Goal: Complete application form

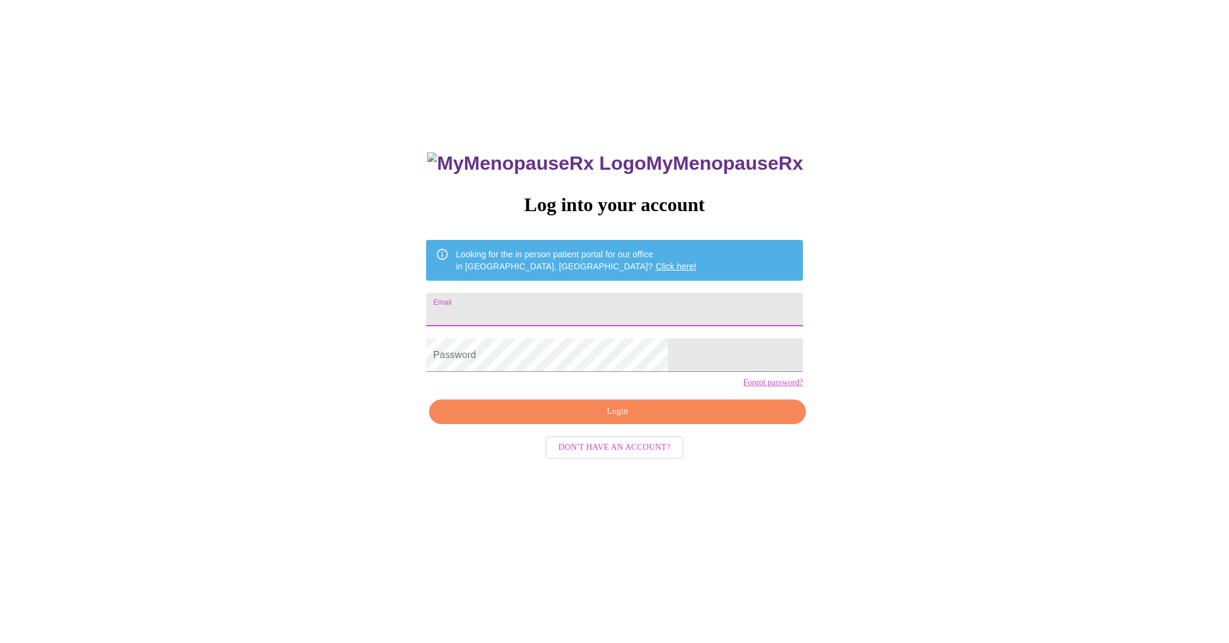
type input "[EMAIL_ADDRESS][DOMAIN_NAME]"
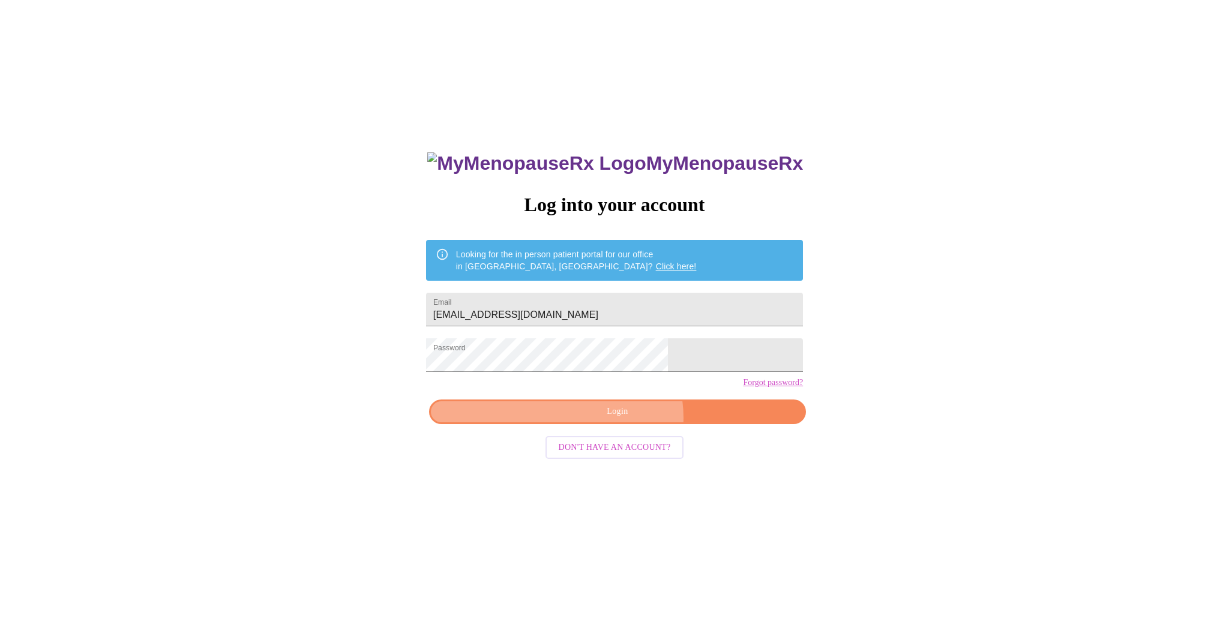
click at [623, 419] on span "Login" at bounding box center [617, 411] width 349 height 15
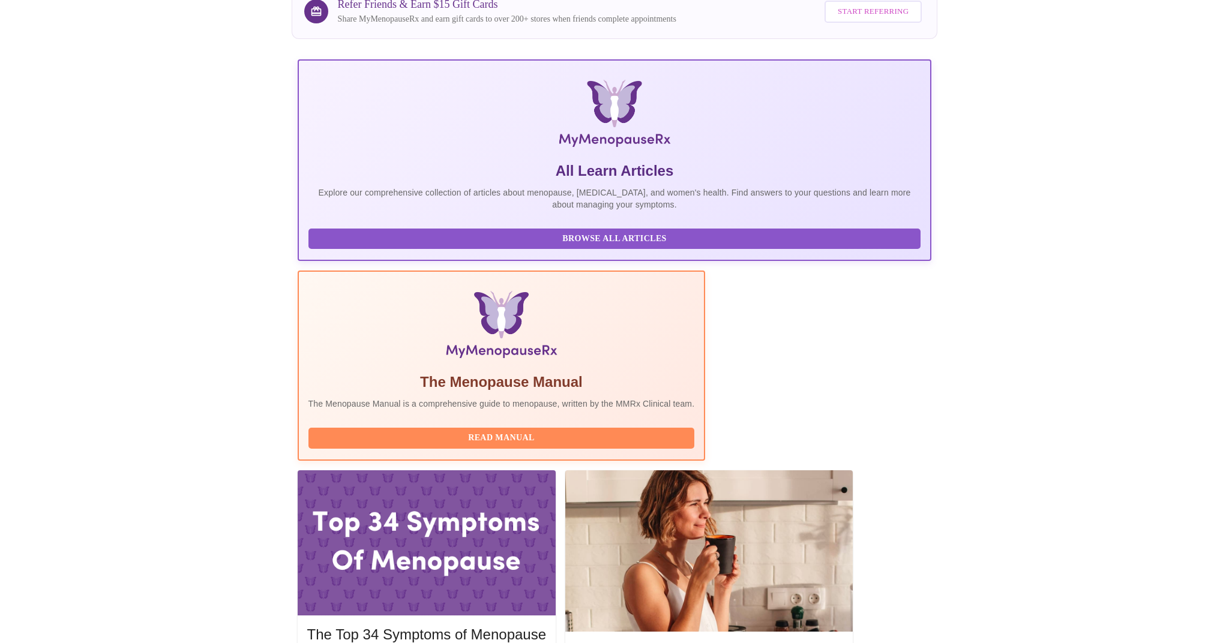
scroll to position [118, 0]
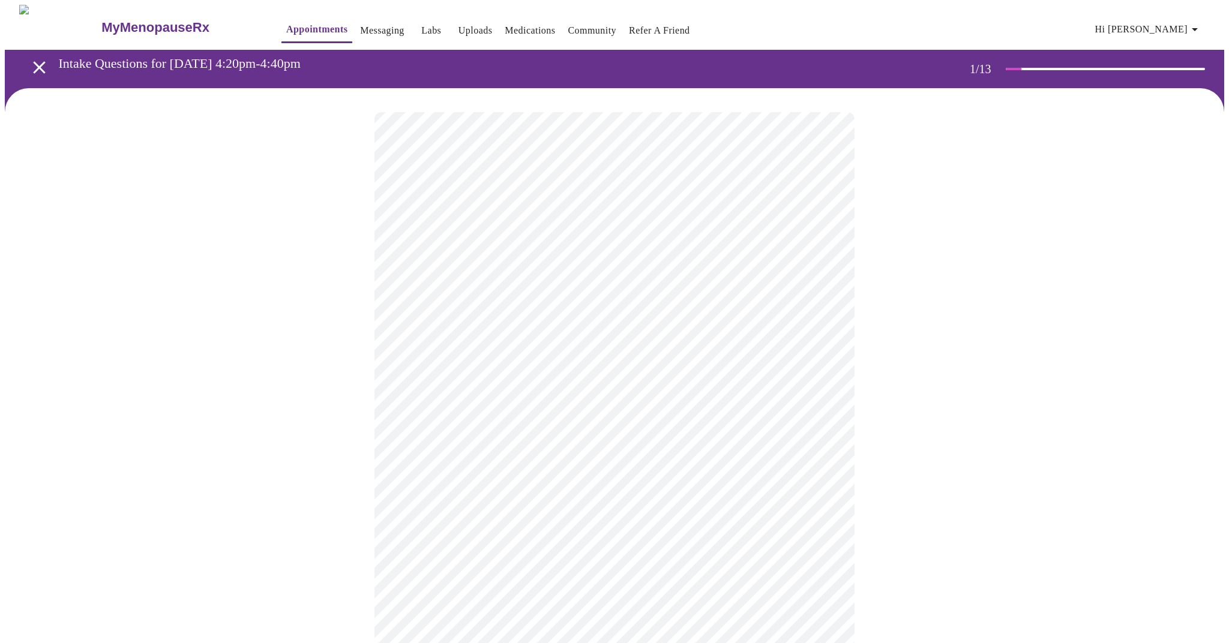
click at [557, 257] on body "MyMenopauseRx Appointments Messaging Labs Uploads Medications Community Refer a…" at bounding box center [614, 552] width 1219 height 1094
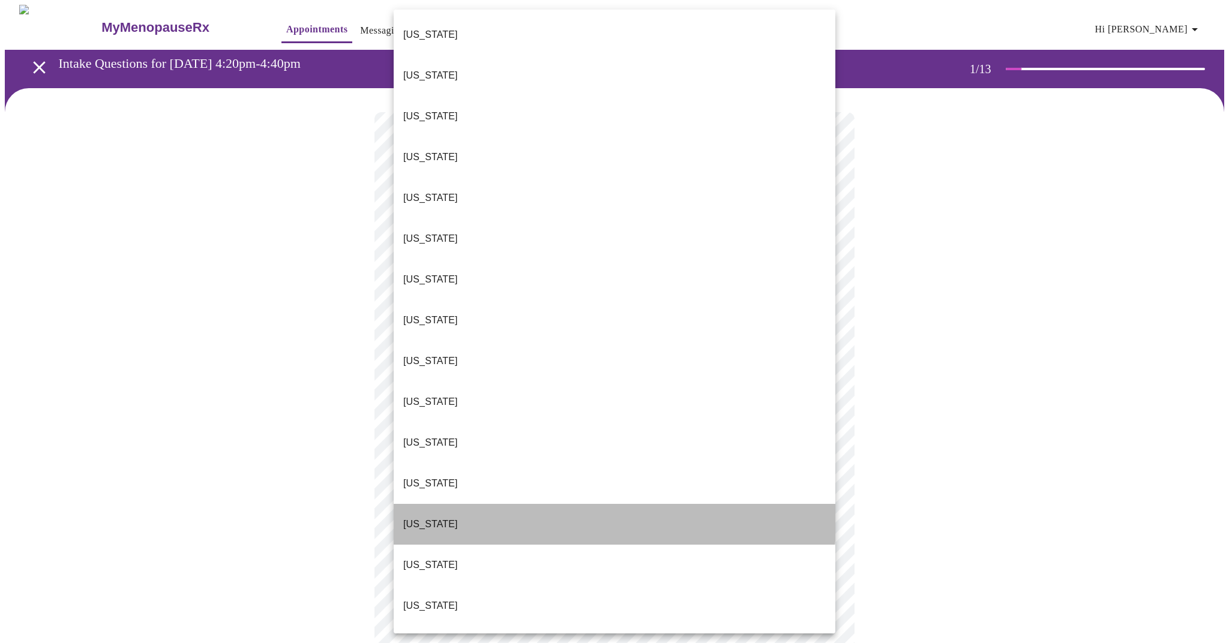
click at [434, 504] on li "[US_STATE]" at bounding box center [615, 524] width 442 height 41
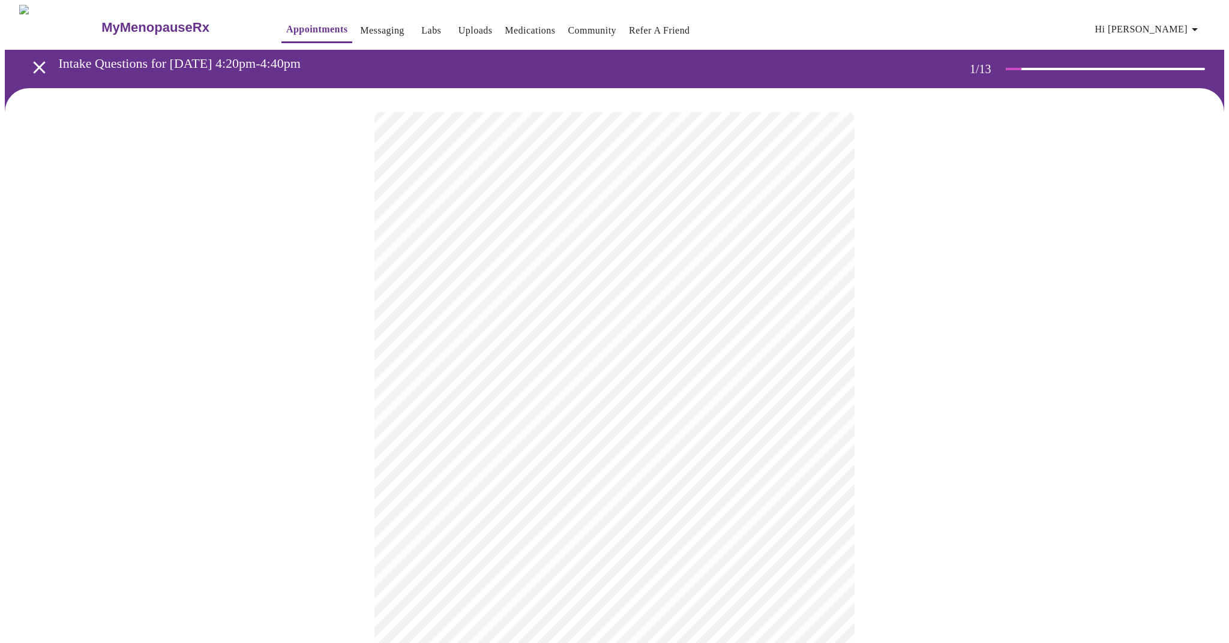
click at [457, 344] on body "MyMenopauseRx Appointments Messaging Labs Uploads Medications Community Refer a…" at bounding box center [614, 549] width 1219 height 1088
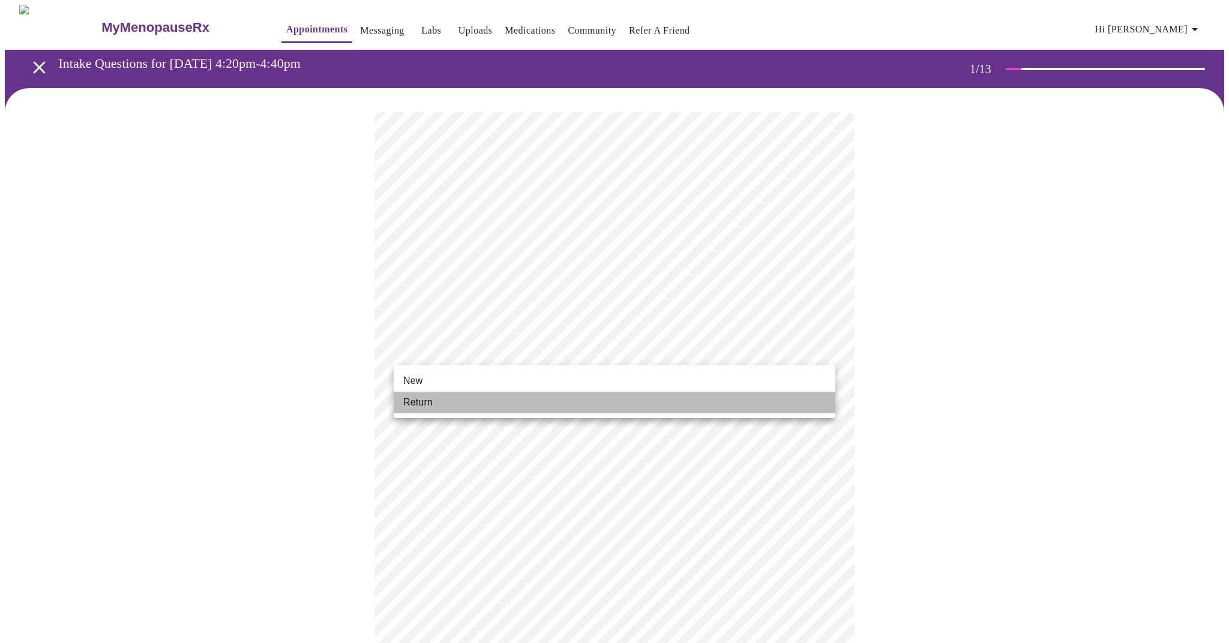
click at [421, 404] on span "Return" at bounding box center [417, 402] width 29 height 14
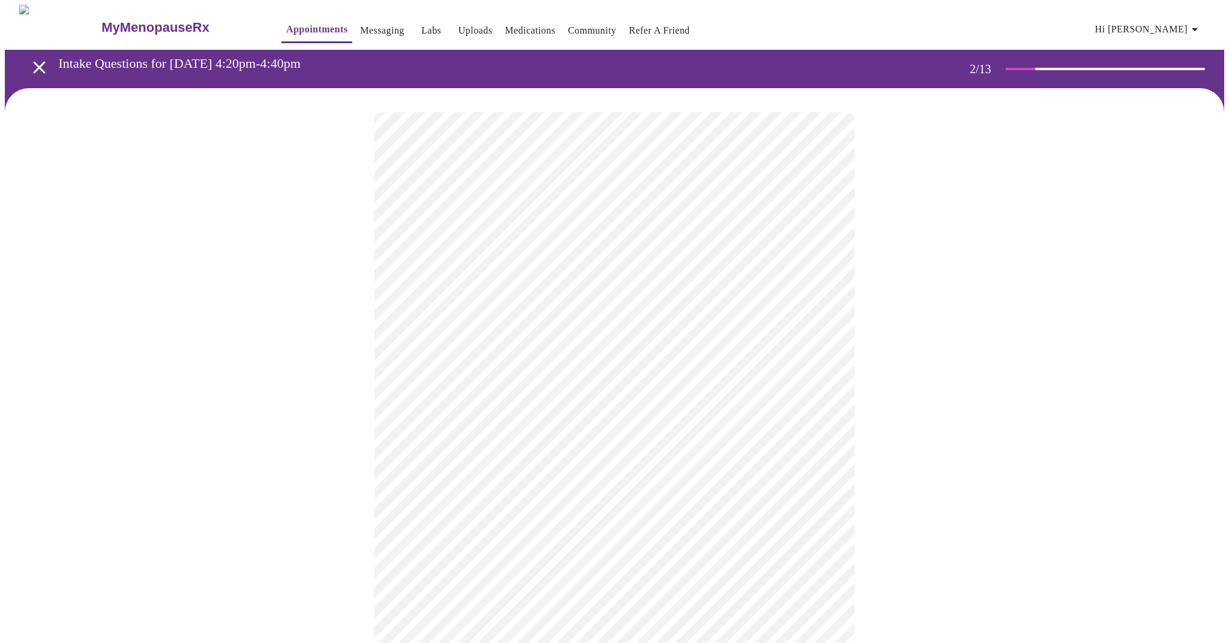
click at [436, 253] on body "MyMenopauseRx Appointments Messaging Labs Uploads Medications Community Refer a…" at bounding box center [614, 364] width 1219 height 719
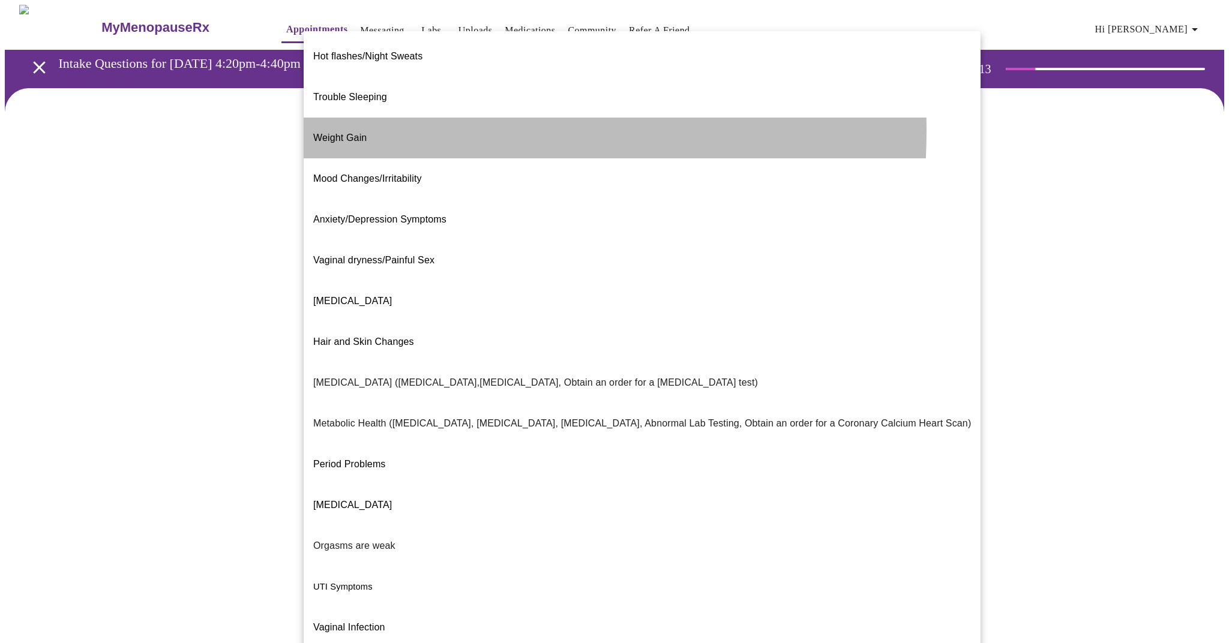
drag, startPoint x: 359, startPoint y: 111, endPoint x: 443, endPoint y: 154, distance: 93.9
click at [359, 133] on span "Weight Gain" at bounding box center [339, 138] width 53 height 10
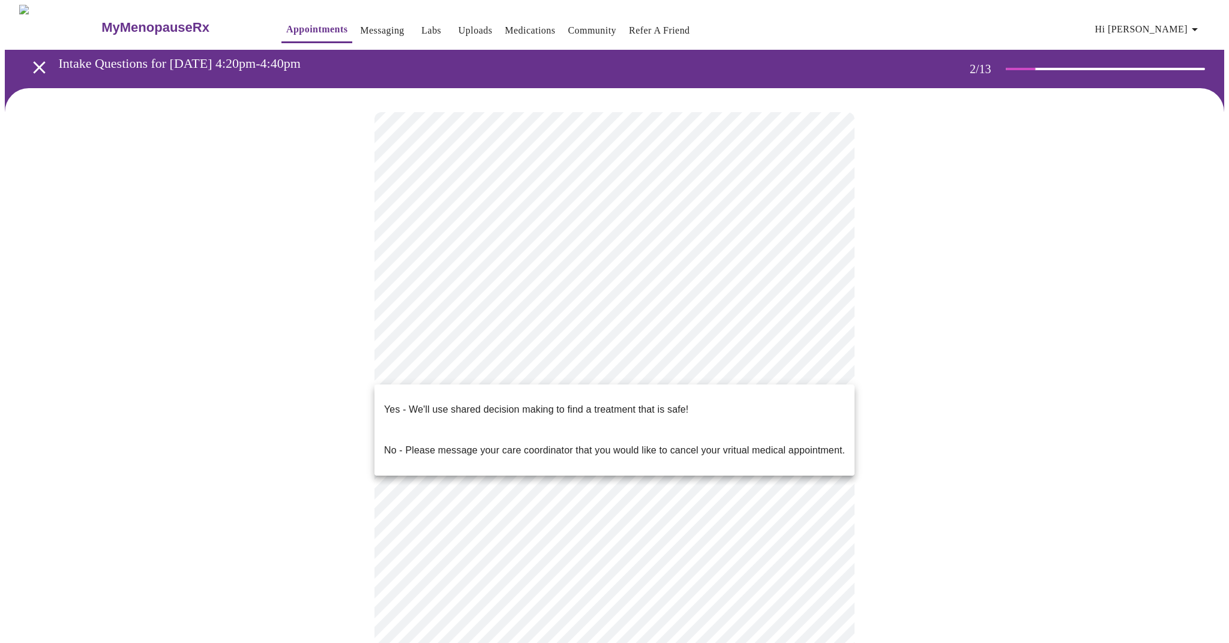
click at [567, 378] on body "MyMenopauseRx Appointments Messaging Labs Uploads Medications Community Refer a…" at bounding box center [614, 361] width 1219 height 713
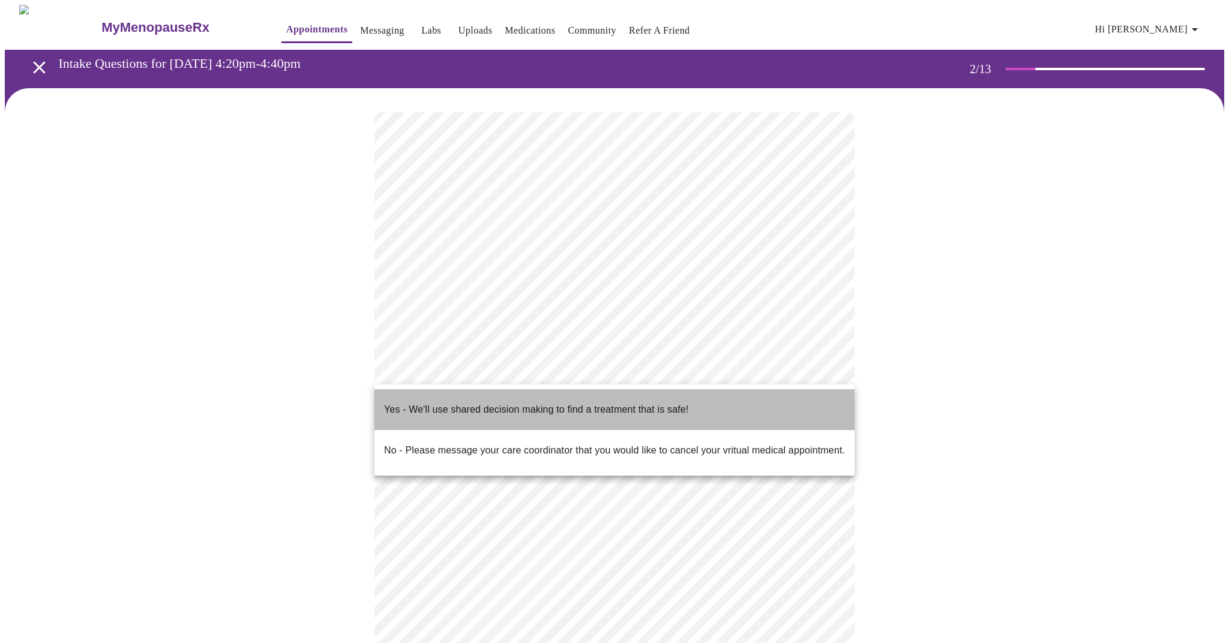
click at [515, 403] on p "Yes - We'll use shared decision making to find a treatment that is safe!" at bounding box center [536, 410] width 304 height 14
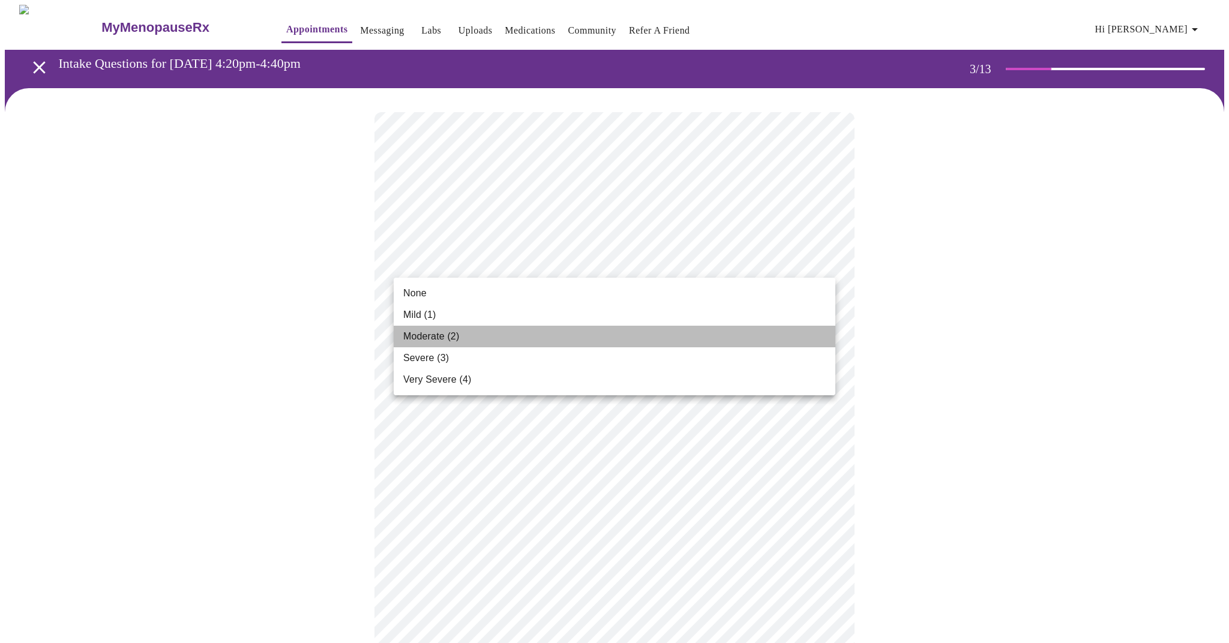
click at [522, 331] on li "Moderate (2)" at bounding box center [615, 337] width 442 height 22
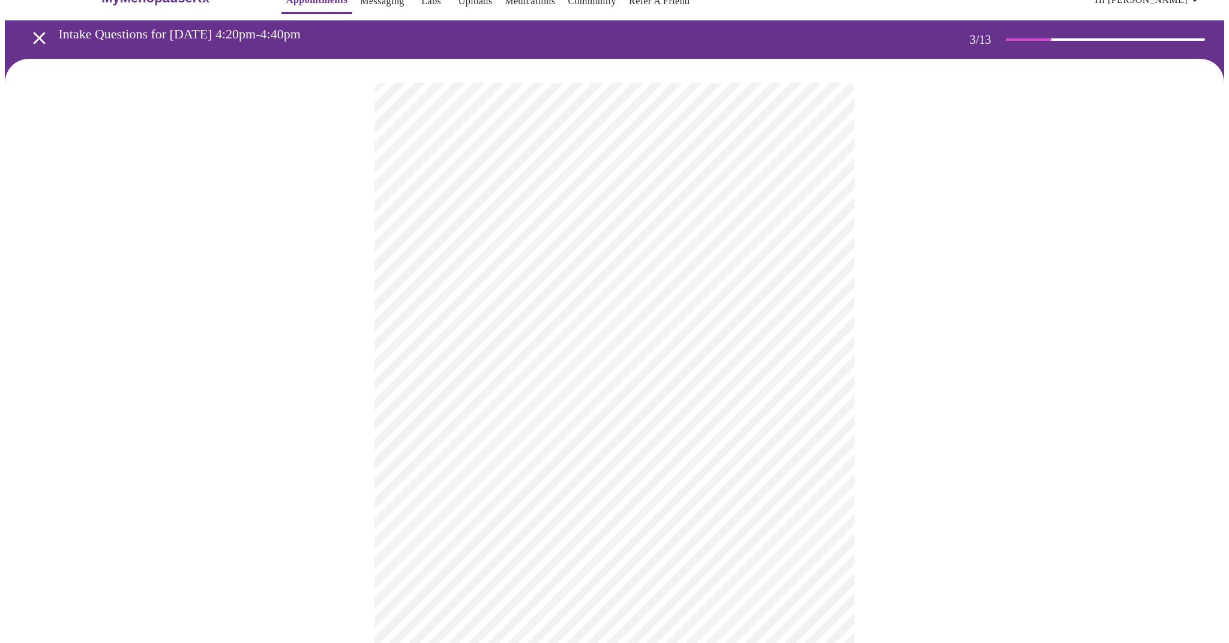
scroll to position [31, 0]
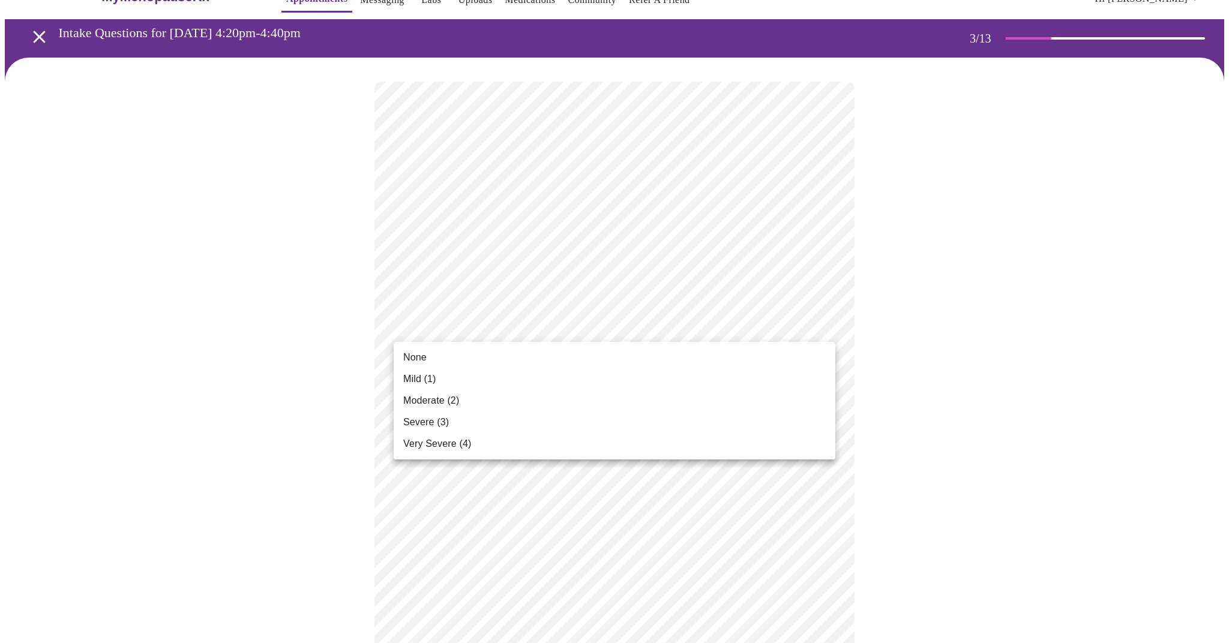
click at [481, 377] on li "Mild (1)" at bounding box center [615, 379] width 442 height 22
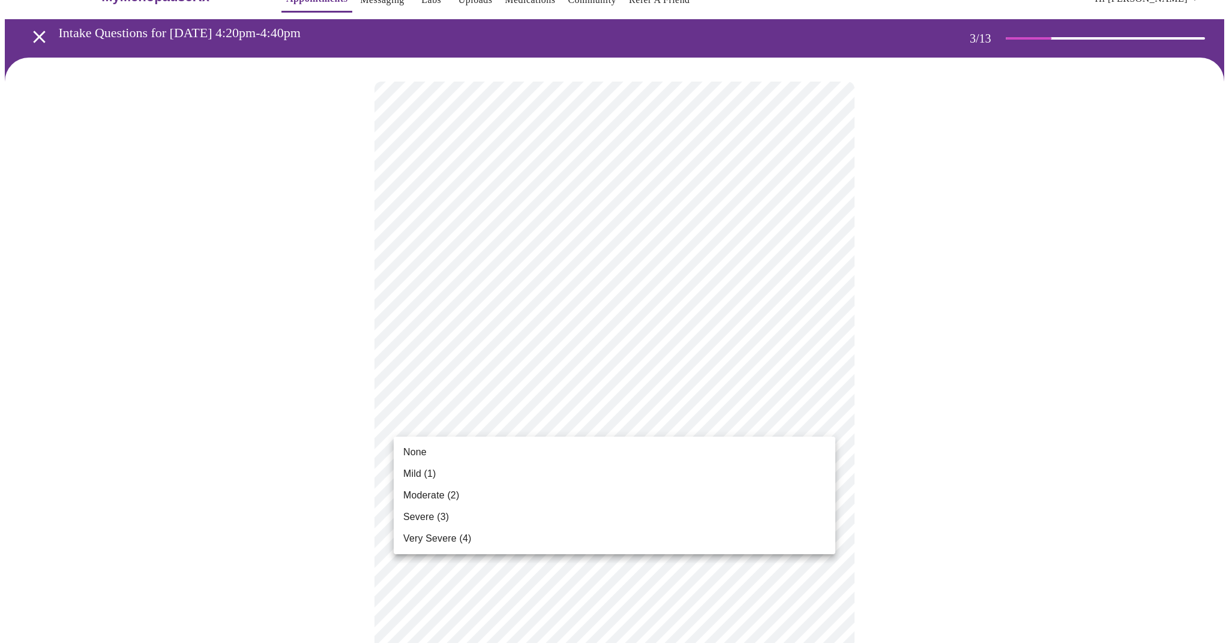
click at [490, 522] on li "Severe (3)" at bounding box center [615, 517] width 442 height 22
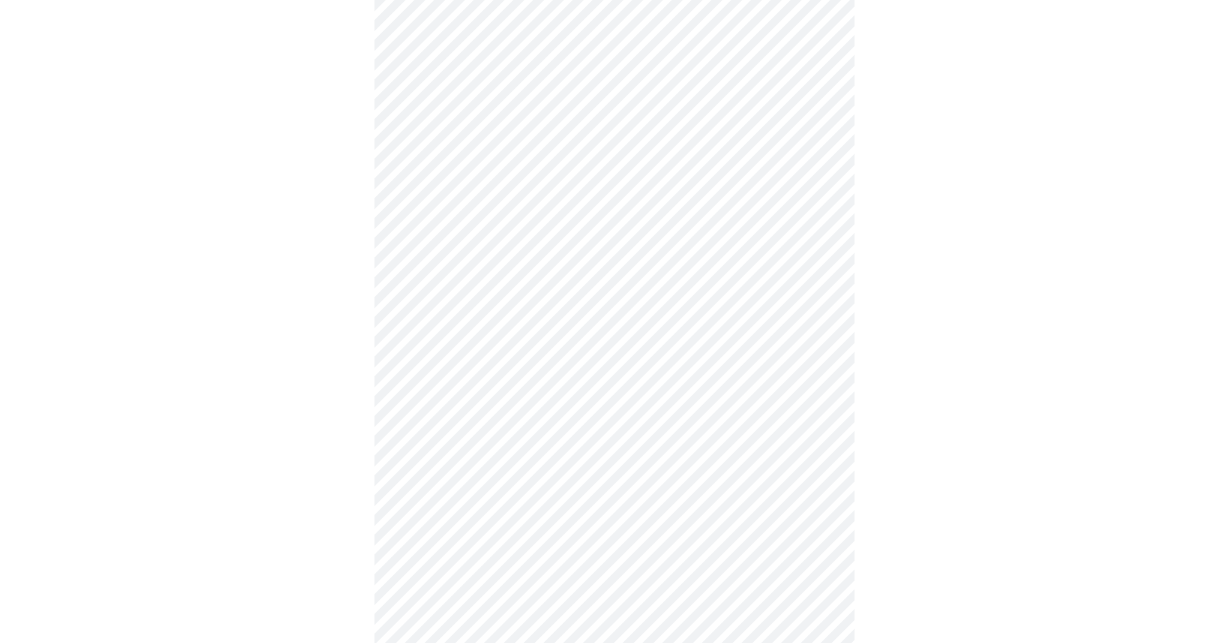
scroll to position [133, 0]
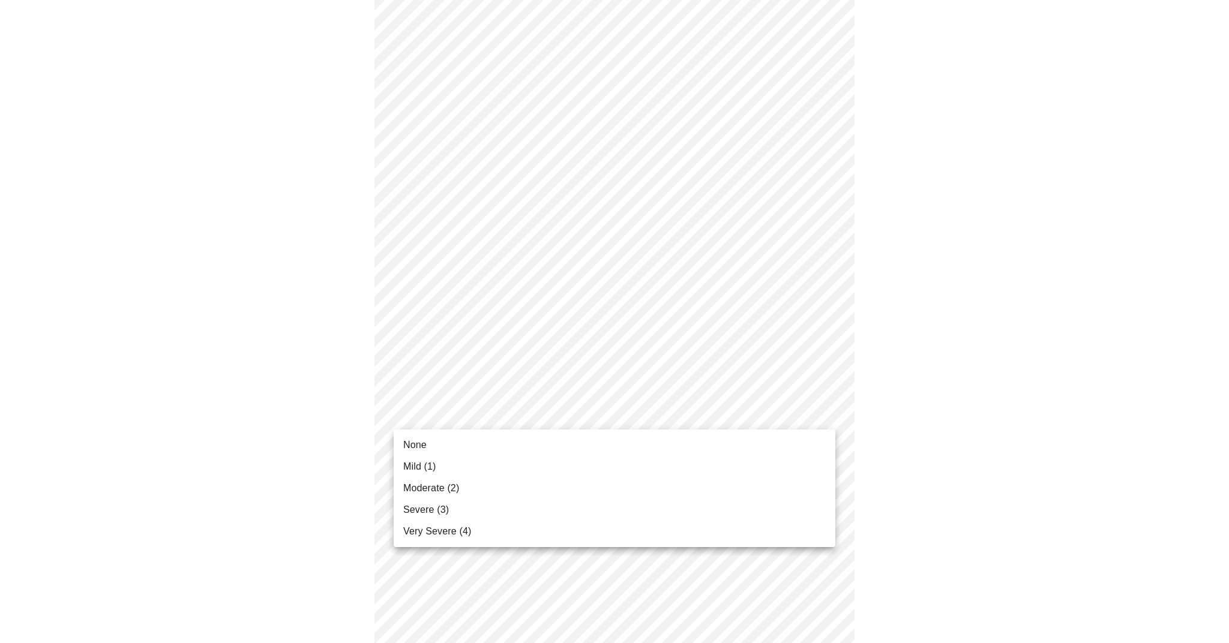
click at [555, 404] on body "MyMenopauseRx Appointments Messaging Labs Uploads Medications Community Refer a…" at bounding box center [614, 642] width 1219 height 1541
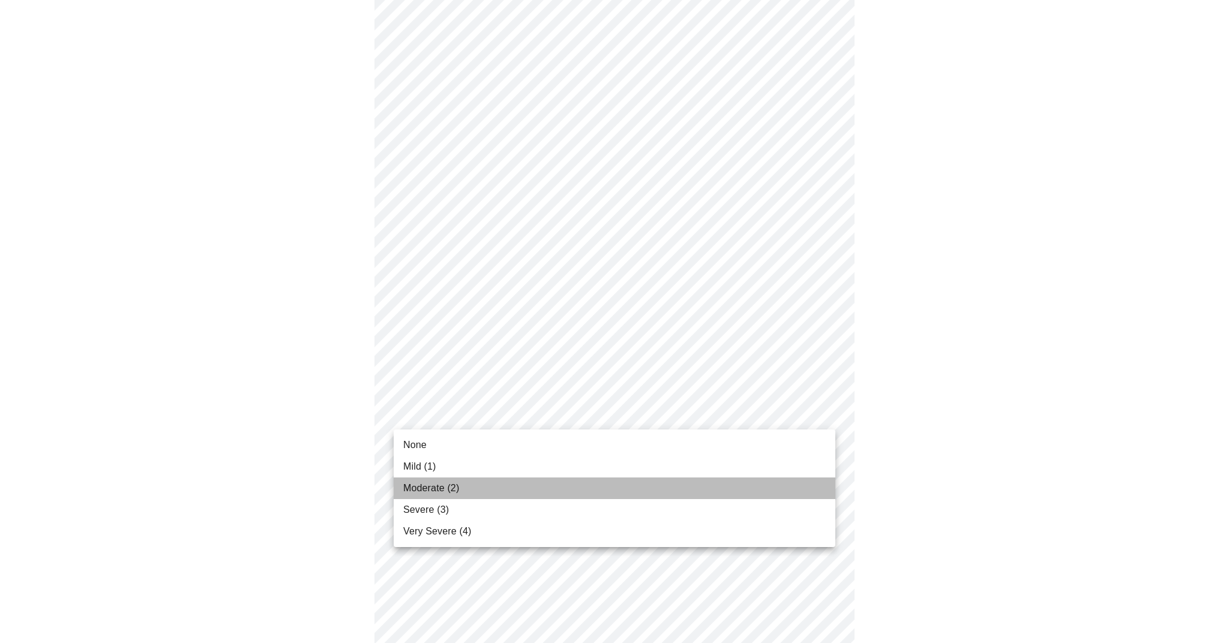
click at [527, 482] on li "Moderate (2)" at bounding box center [615, 489] width 442 height 22
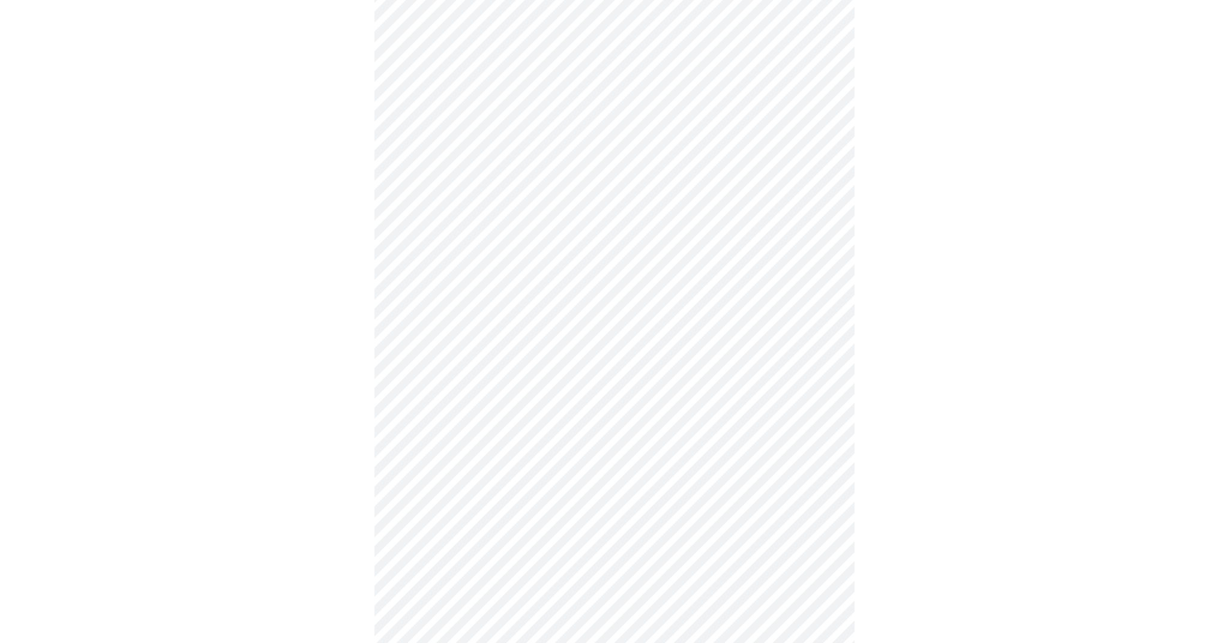
scroll to position [222, 0]
click at [536, 408] on body "MyMenopauseRx Appointments Messaging Labs Uploads Medications Community Refer a…" at bounding box center [614, 545] width 1219 height 1524
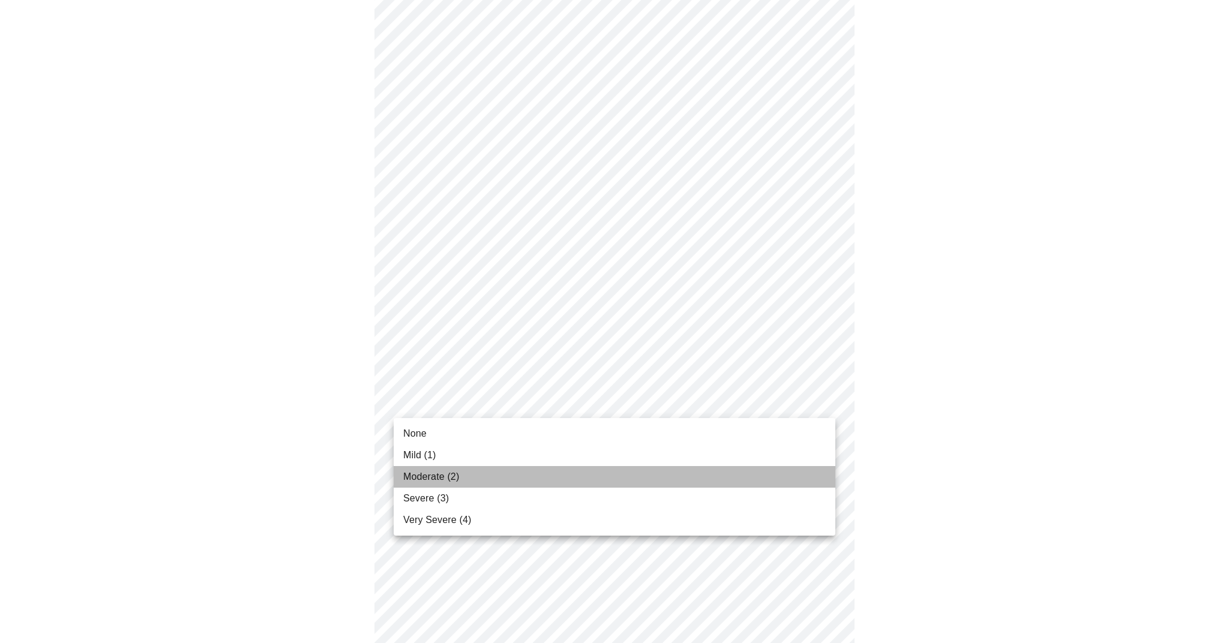
click at [502, 472] on li "Moderate (2)" at bounding box center [615, 477] width 442 height 22
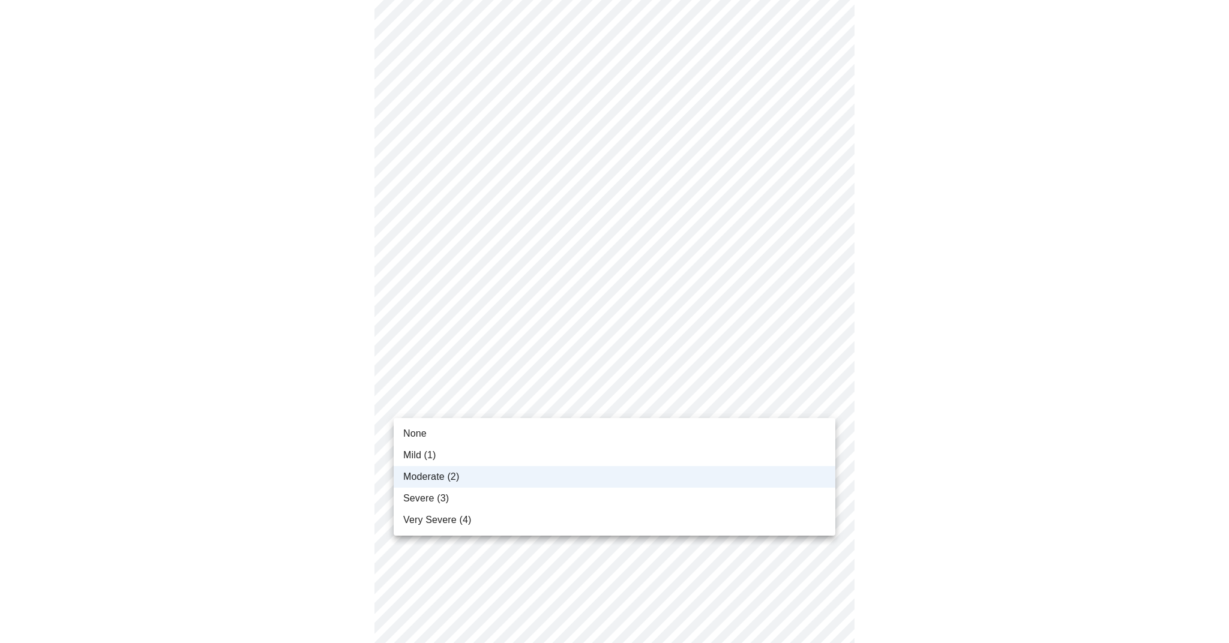
click at [509, 396] on body "MyMenopauseRx Appointments Messaging Labs Uploads Medications Community Refer a…" at bounding box center [614, 537] width 1219 height 1508
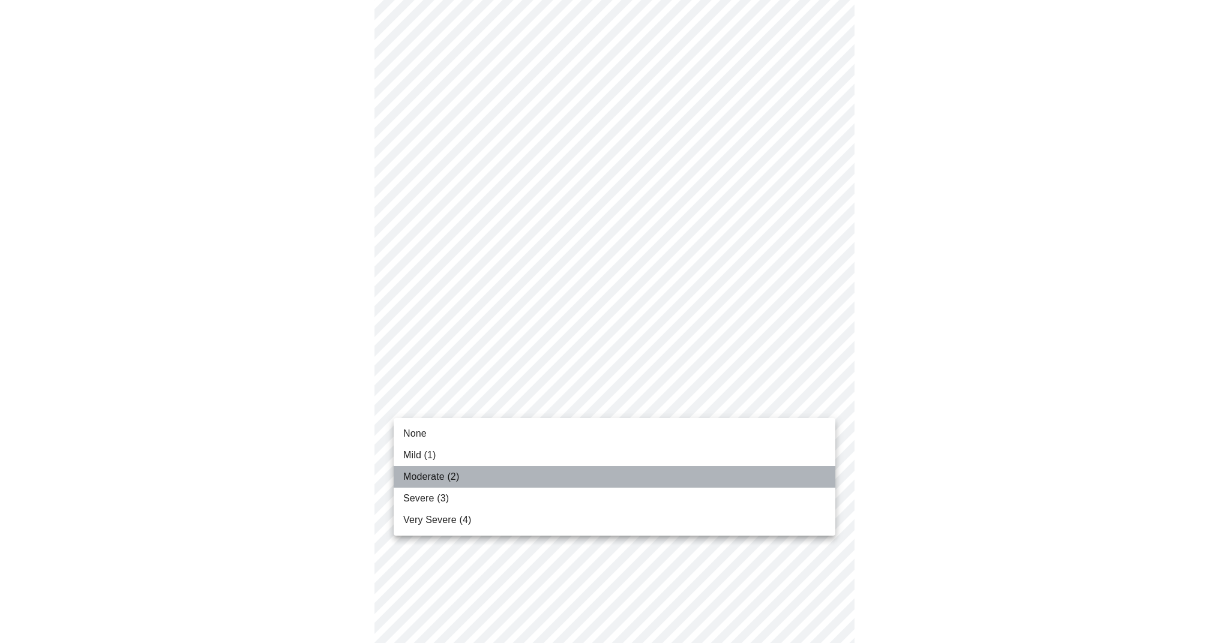
drag, startPoint x: 485, startPoint y: 467, endPoint x: 490, endPoint y: 474, distance: 8.2
click at [485, 468] on li "Moderate (2)" at bounding box center [615, 477] width 442 height 22
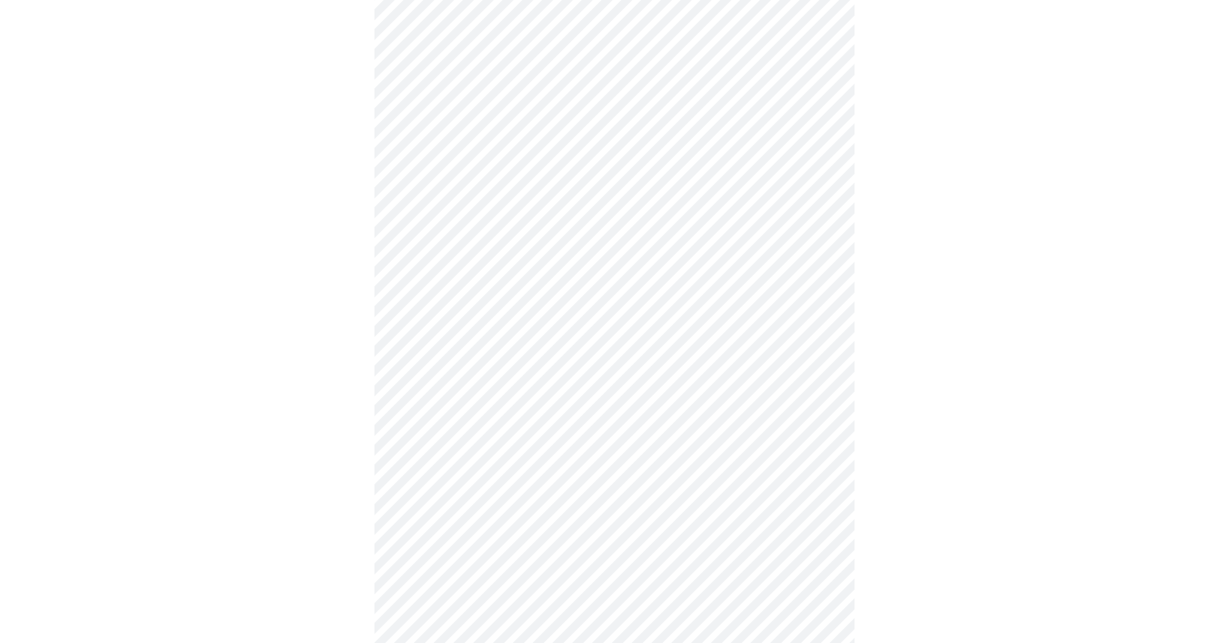
click at [464, 395] on body "MyMenopauseRx Appointments Messaging Labs Uploads Medications Community Refer a…" at bounding box center [614, 537] width 1219 height 1508
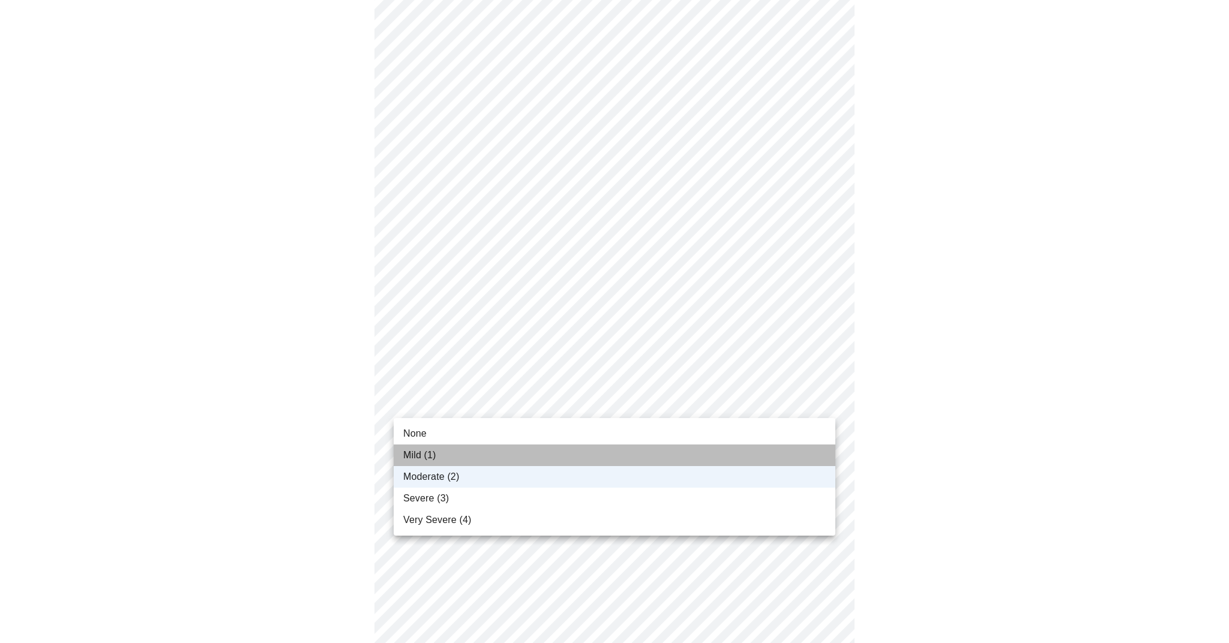
drag, startPoint x: 436, startPoint y: 454, endPoint x: 444, endPoint y: 452, distance: 7.9
click at [436, 454] on span "Mild (1)" at bounding box center [419, 455] width 33 height 14
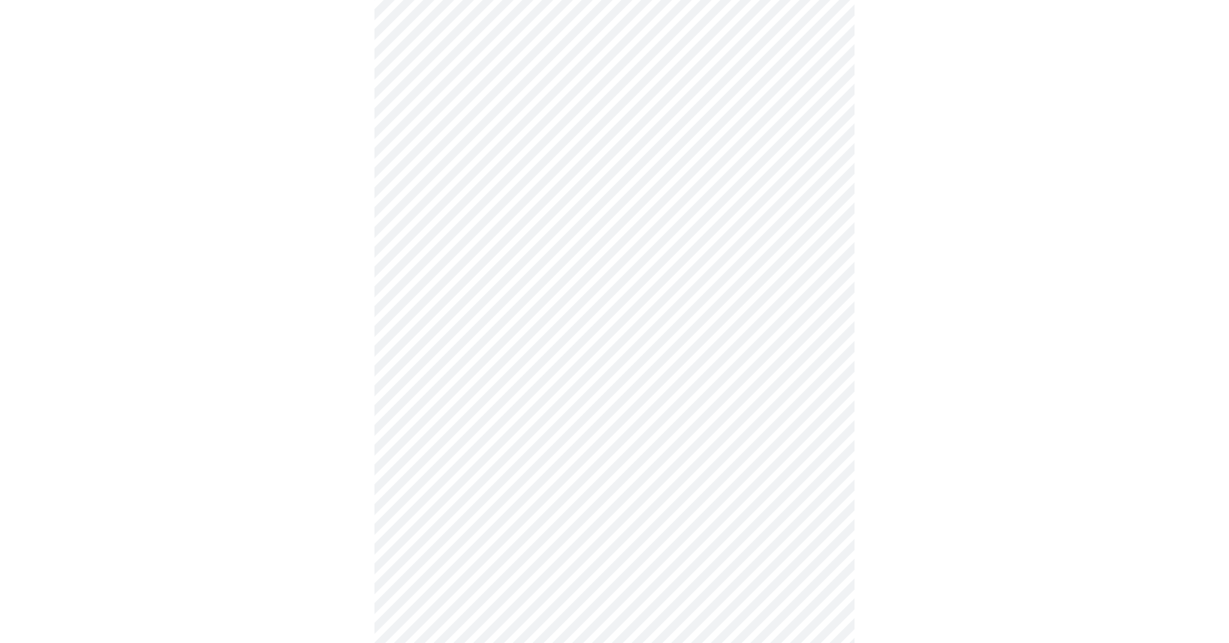
click at [493, 318] on body "MyMenopauseRx Appointments Messaging Labs Uploads Medications Community Refer a…" at bounding box center [614, 537] width 1219 height 1508
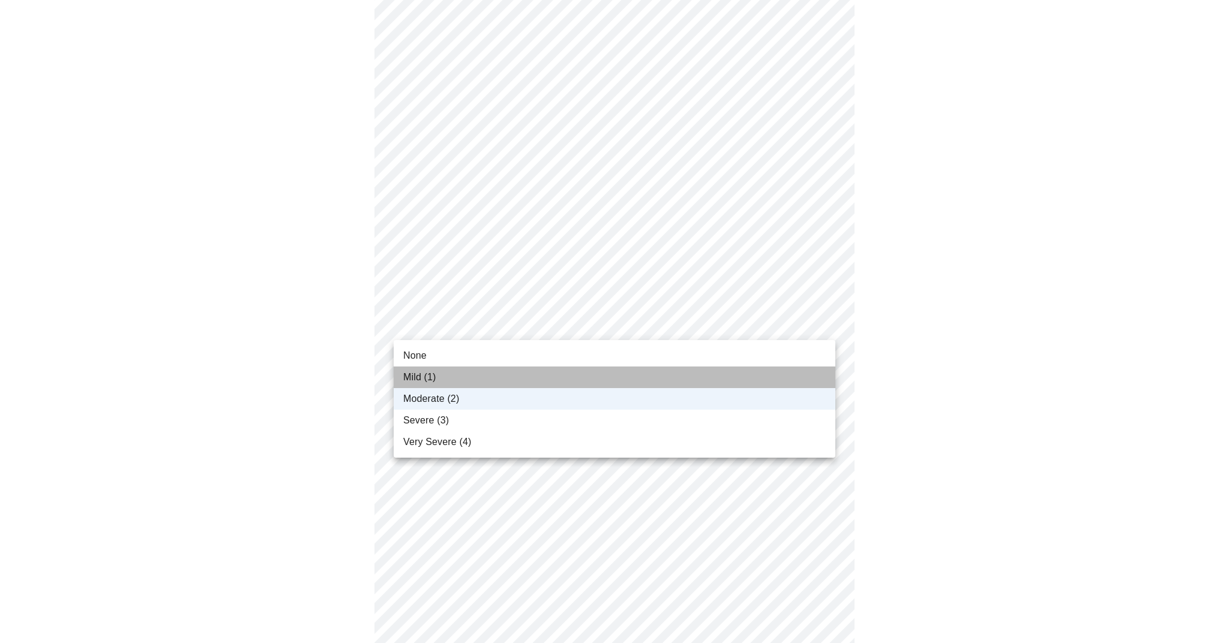
click at [452, 375] on li "Mild (1)" at bounding box center [615, 378] width 442 height 22
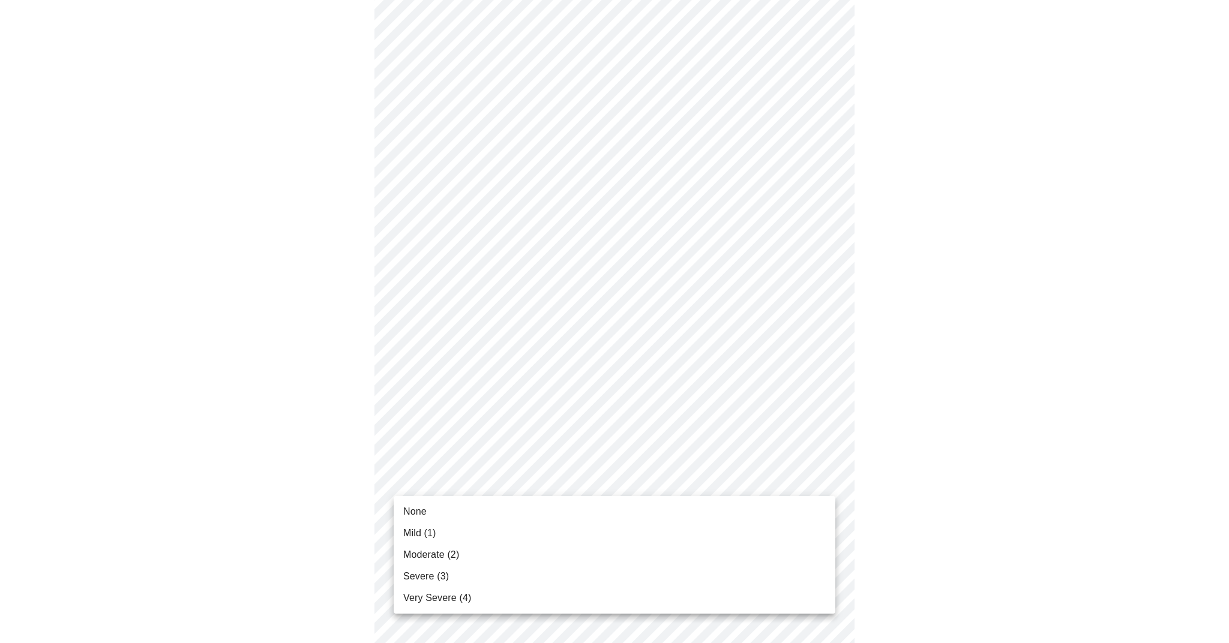
click at [496, 477] on body "MyMenopauseRx Appointments Messaging Labs Uploads Medications Community Refer a…" at bounding box center [614, 537] width 1219 height 1508
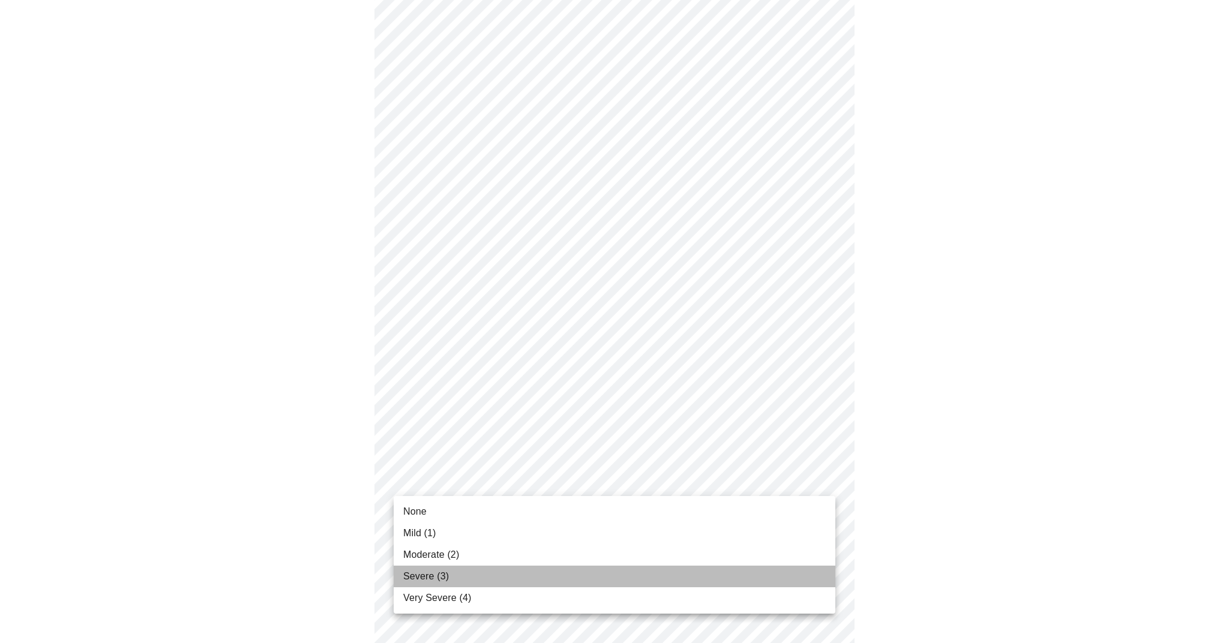
click at [467, 581] on li "Severe (3)" at bounding box center [615, 577] width 442 height 22
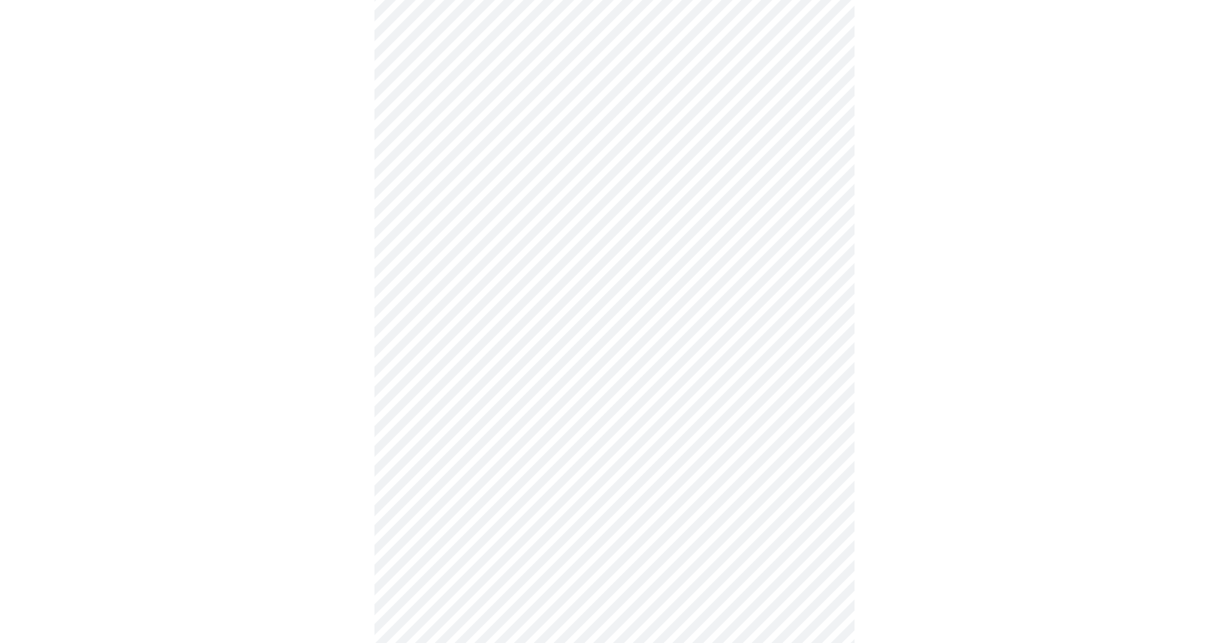
scroll to position [301, 0]
click at [538, 496] on body "MyMenopauseRx Appointments Messaging Labs Uploads Medications Community Refer a…" at bounding box center [614, 450] width 1219 height 1492
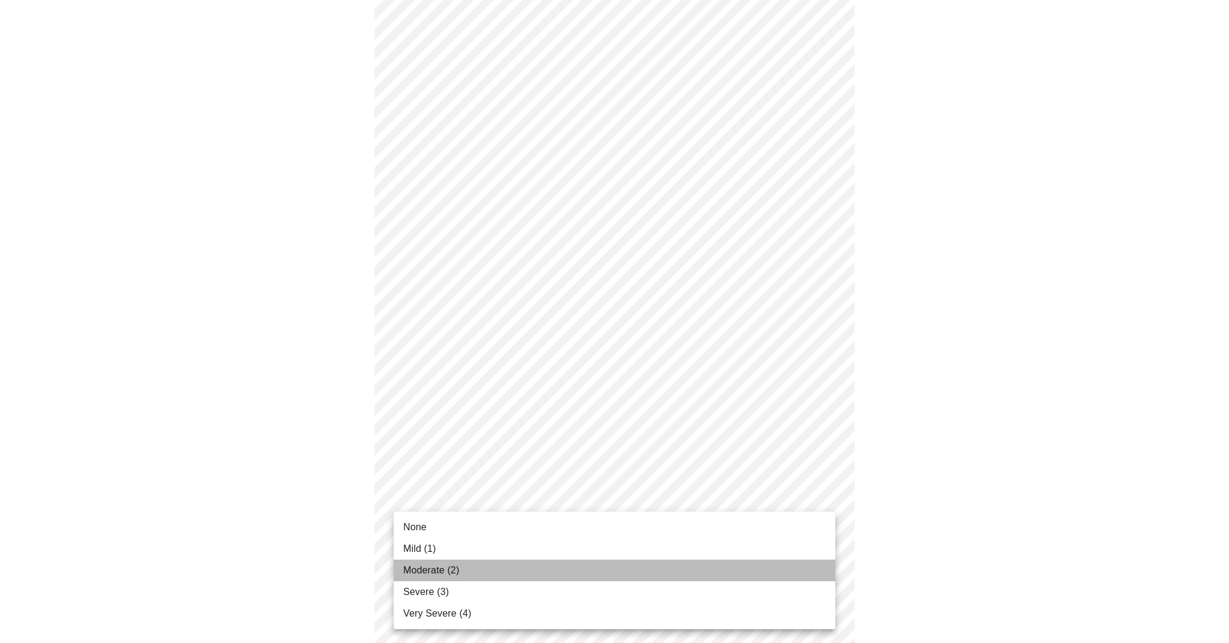
click at [445, 579] on li "Moderate (2)" at bounding box center [615, 571] width 442 height 22
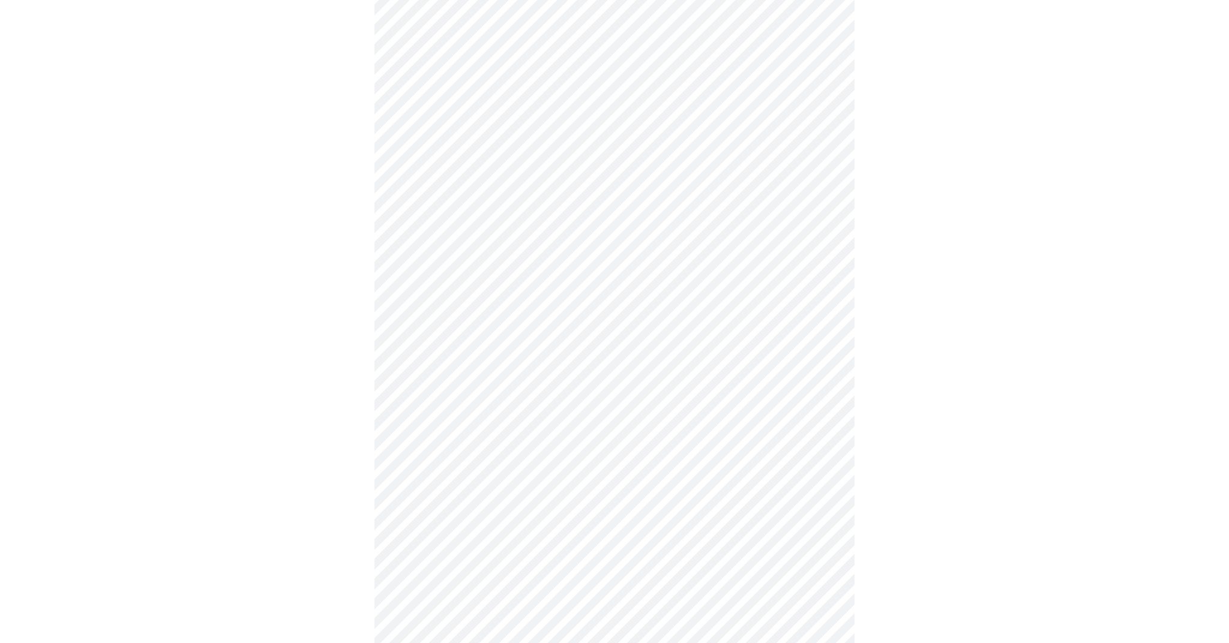
scroll to position [386, 0]
click at [535, 510] on body "MyMenopauseRx Appointments Messaging Labs Uploads Medications Community Refer a…" at bounding box center [614, 356] width 1219 height 1476
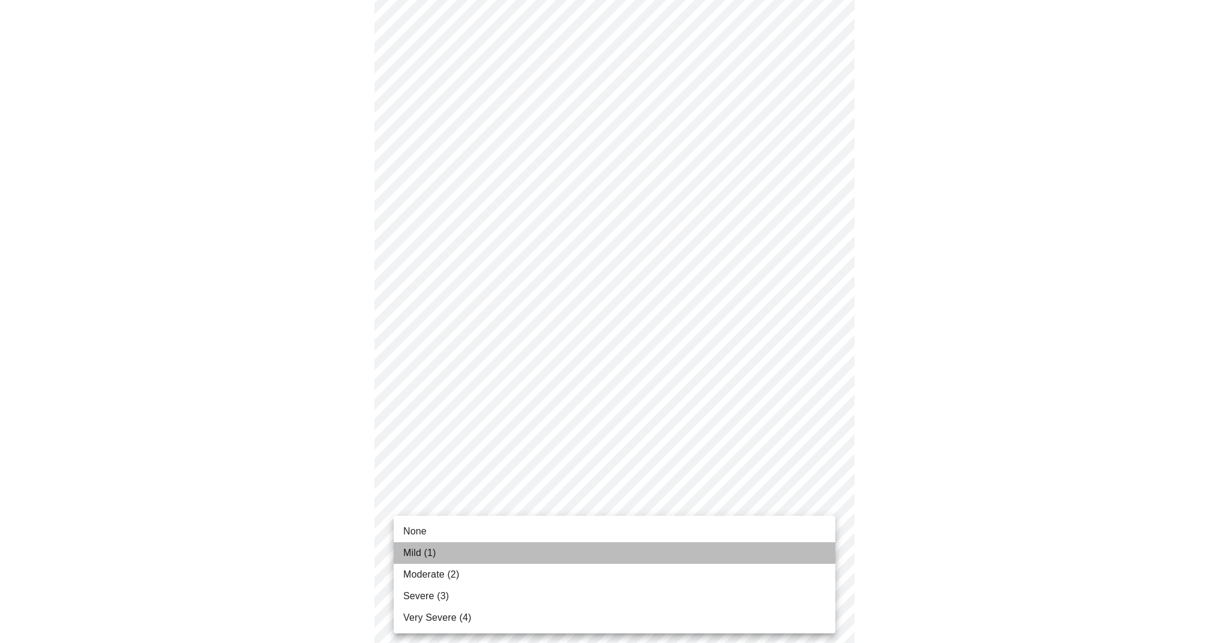
drag, startPoint x: 464, startPoint y: 560, endPoint x: 471, endPoint y: 560, distance: 7.2
click at [464, 560] on li "Mild (1)" at bounding box center [615, 553] width 442 height 22
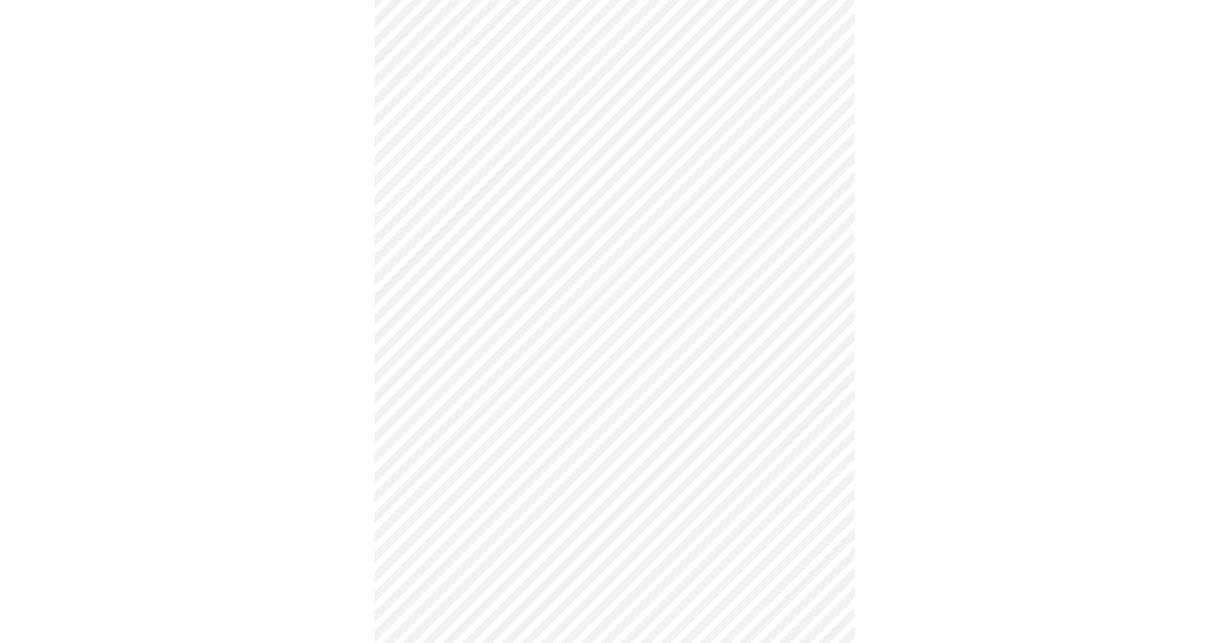
scroll to position [452, 0]
click at [587, 439] on body "MyMenopauseRx Appointments Messaging Labs Uploads Medications Community Refer a…" at bounding box center [614, 283] width 1219 height 1460
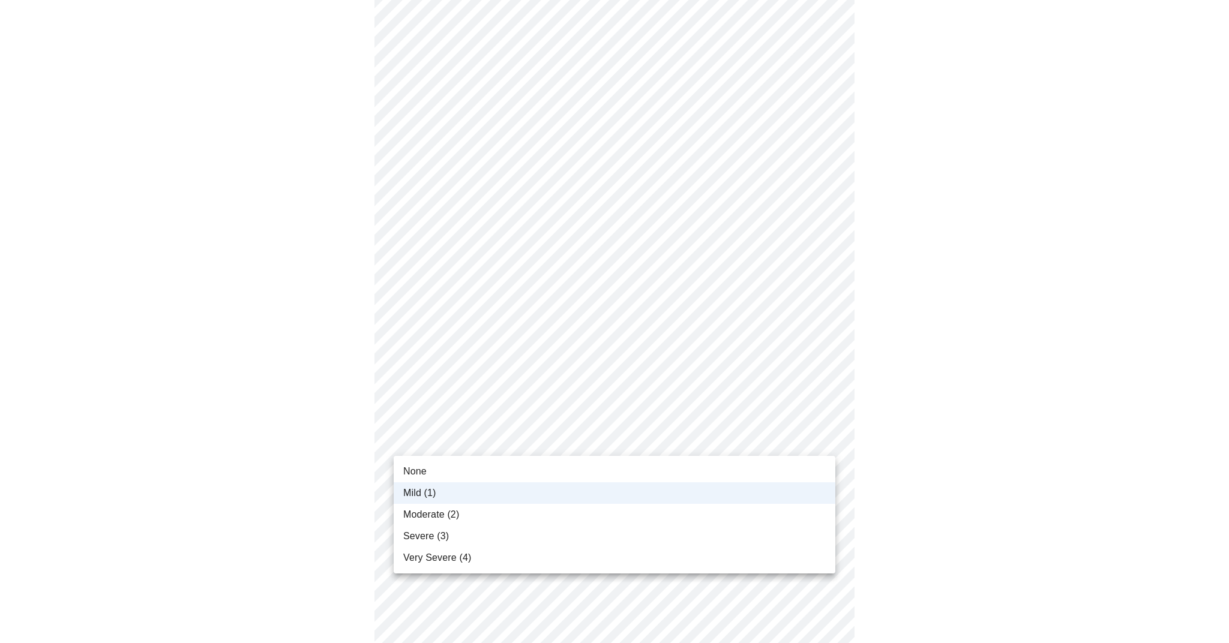
click at [453, 516] on span "Moderate (2)" at bounding box center [431, 515] width 56 height 14
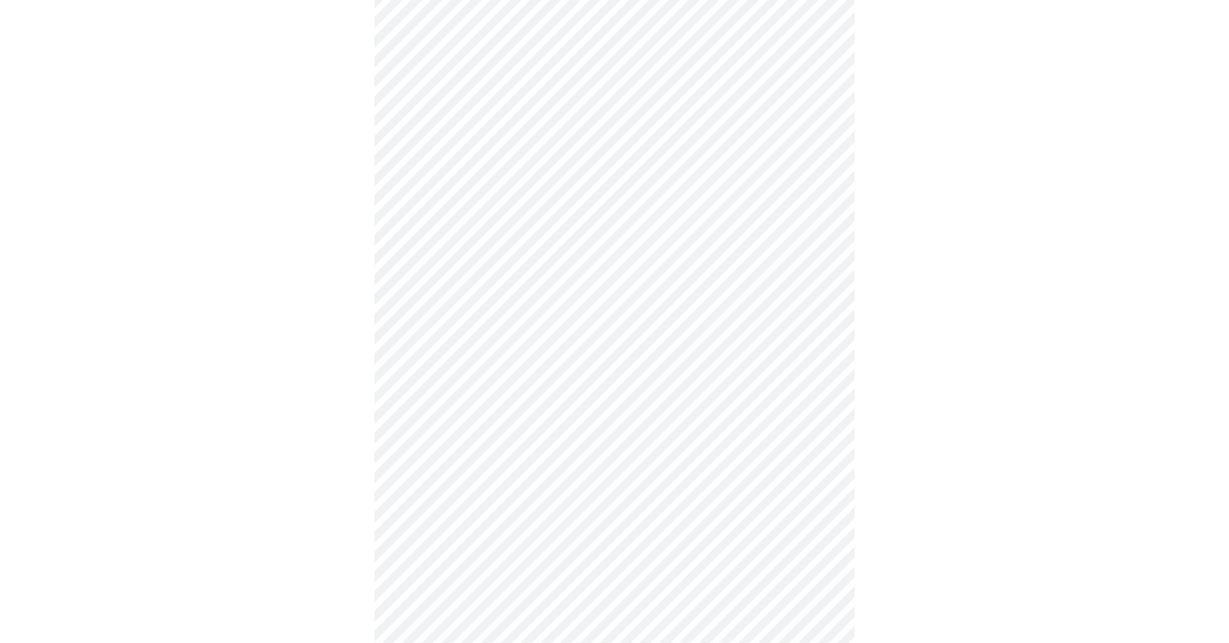
click at [498, 533] on body "MyMenopauseRx Appointments Messaging Labs Uploads Medications Community Refer a…" at bounding box center [614, 283] width 1219 height 1460
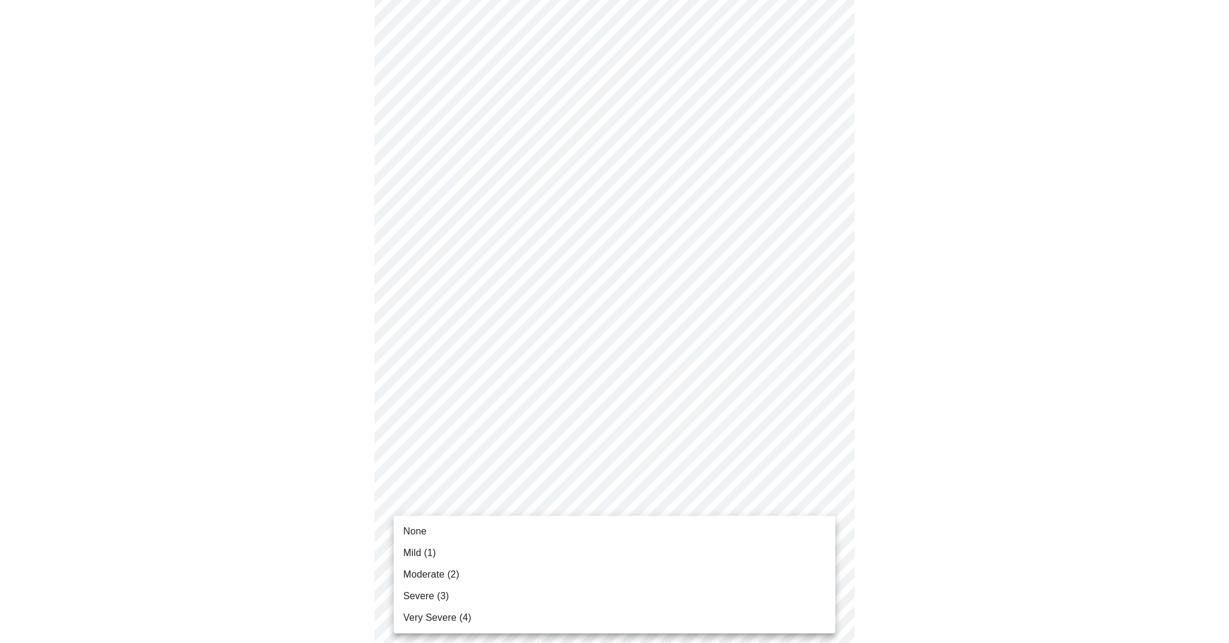
click at [449, 575] on span "Moderate (2)" at bounding box center [431, 574] width 56 height 14
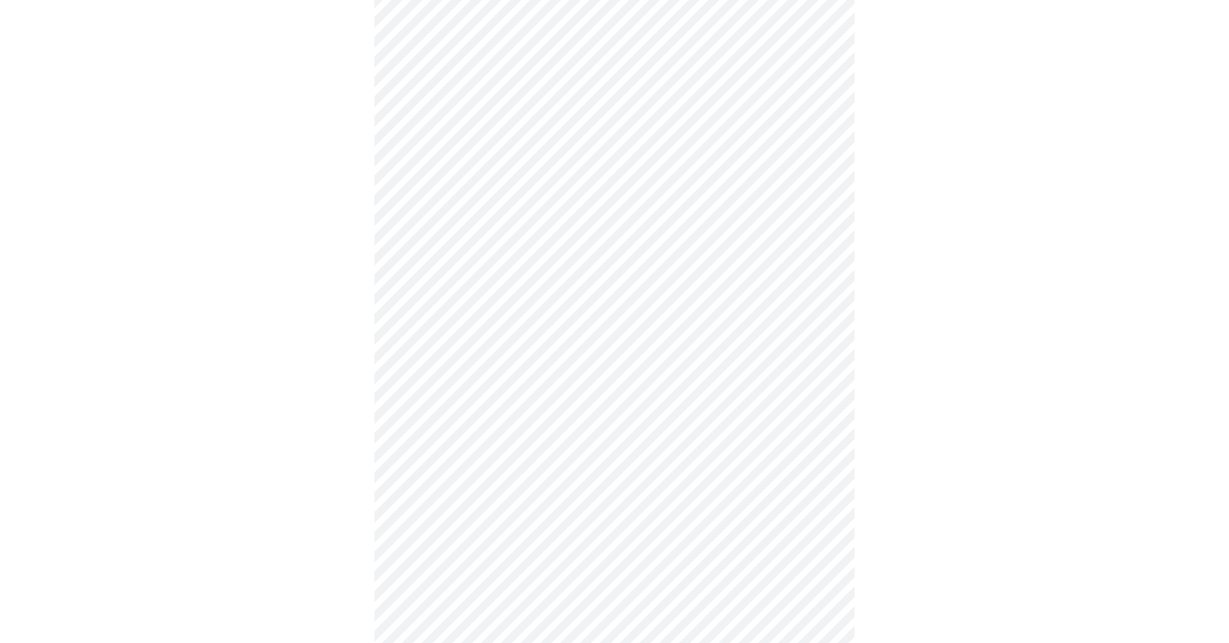
scroll to position [585, 0]
click at [549, 491] on body "MyMenopauseRx Appointments Messaging Labs Uploads Medications Community Refer a…" at bounding box center [614, 140] width 1219 height 1443
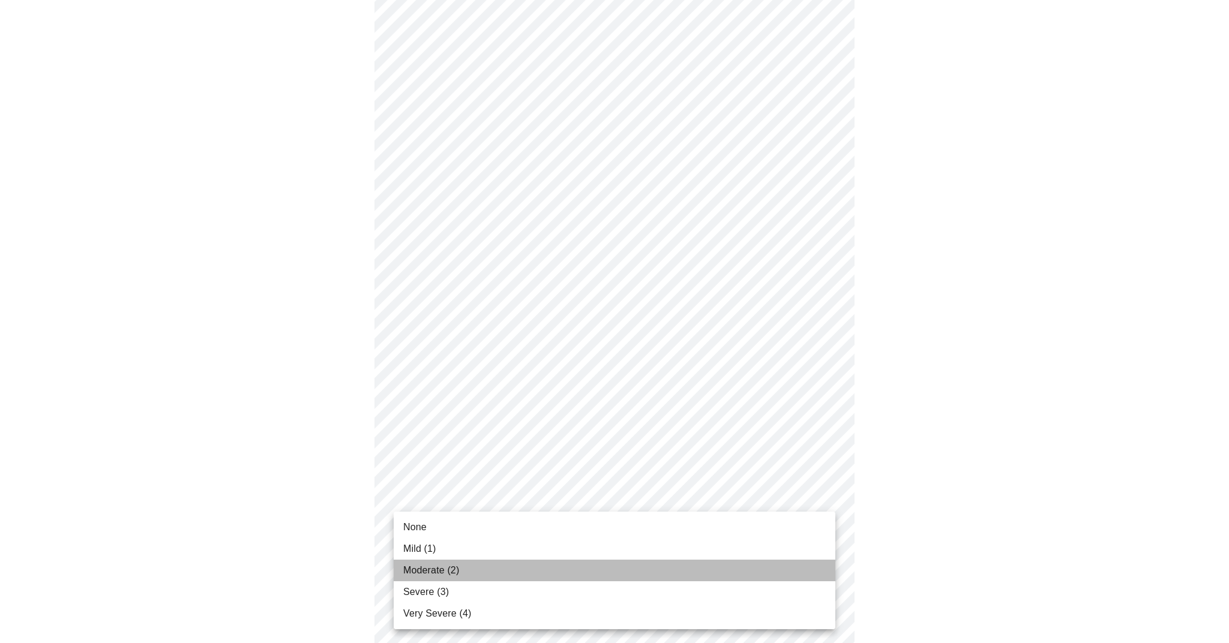
drag, startPoint x: 465, startPoint y: 567, endPoint x: 471, endPoint y: 566, distance: 6.3
click at [465, 568] on li "Moderate (2)" at bounding box center [615, 571] width 442 height 22
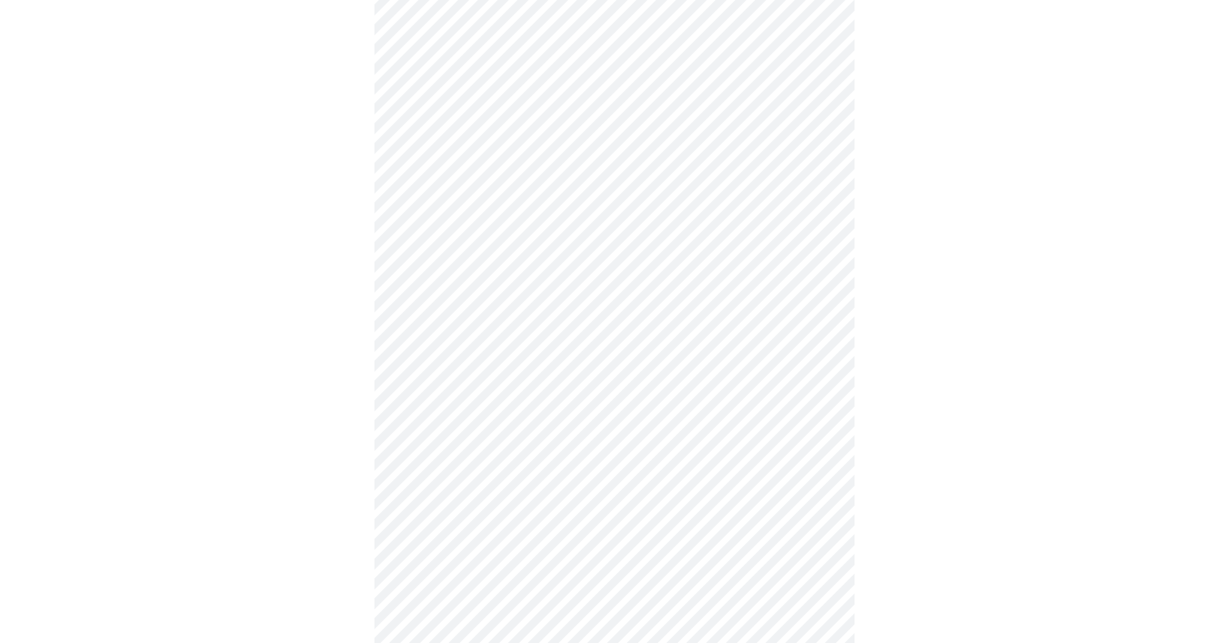
scroll to position [683, 0]
click at [612, 489] on body "MyMenopauseRx Appointments Messaging Labs Uploads Medications Community Refer a…" at bounding box center [614, 35] width 1219 height 1427
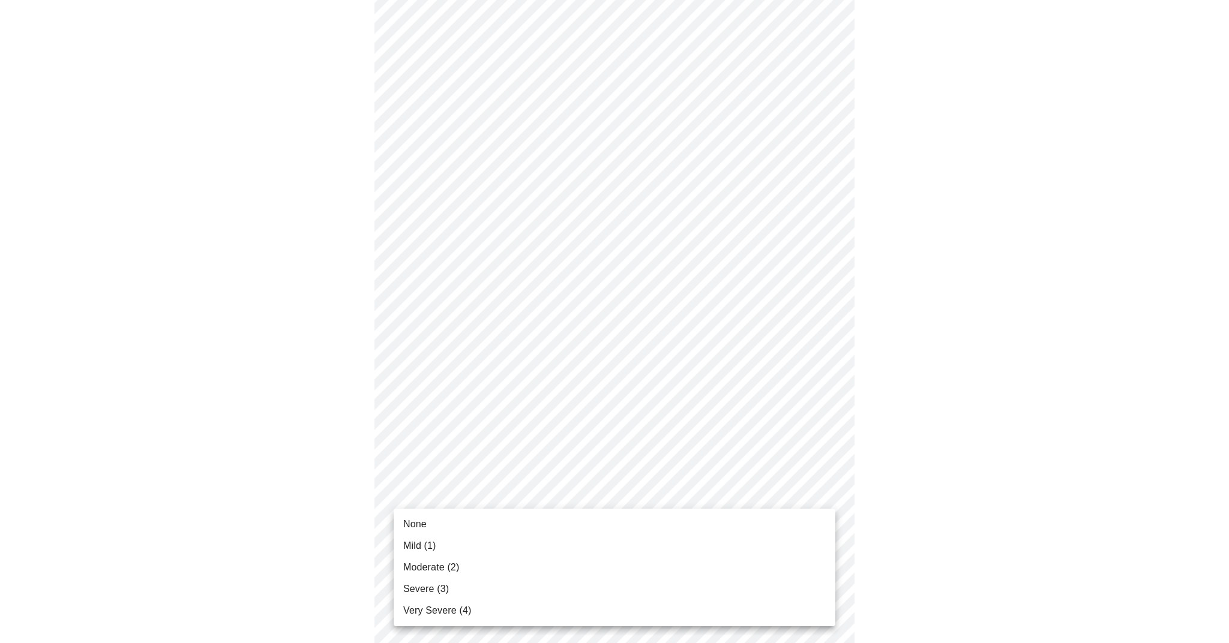
click at [458, 586] on li "Severe (3)" at bounding box center [615, 589] width 442 height 22
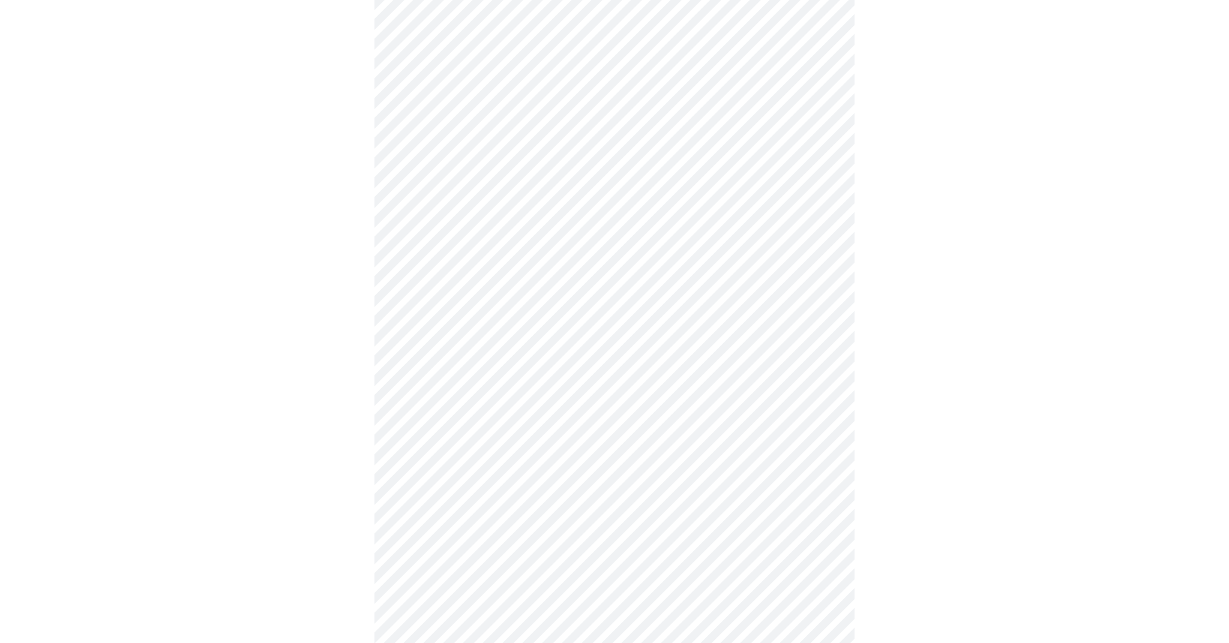
scroll to position [154, 0]
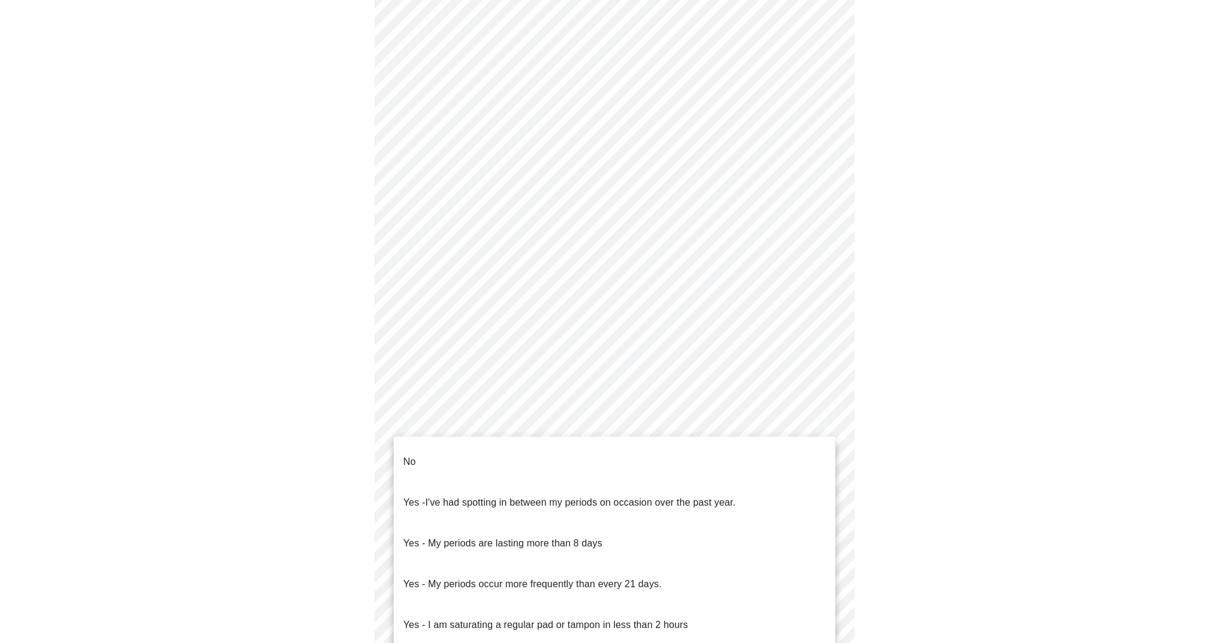
click at [753, 525] on body "MyMenopauseRx Appointments Messaging Labs Uploads Medications Community Refer a…" at bounding box center [614, 417] width 1219 height 1133
click at [468, 454] on li "No" at bounding box center [615, 462] width 442 height 41
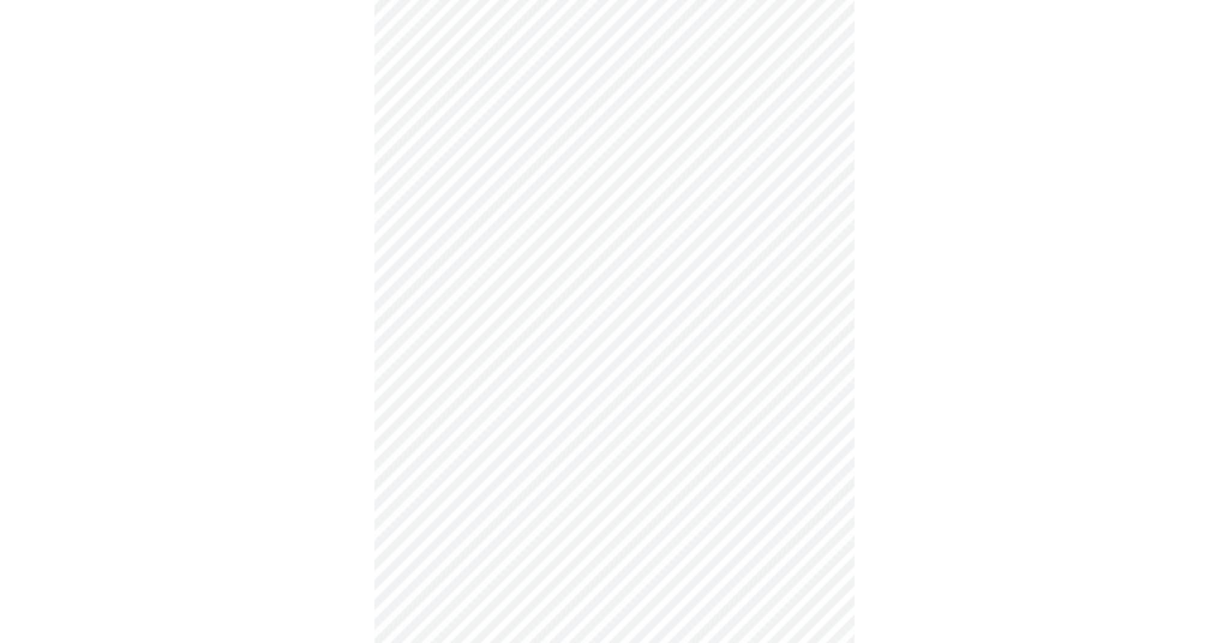
scroll to position [248, 0]
click at [553, 520] on body "MyMenopauseRx Appointments Messaging Labs Uploads Medications Community Refer a…" at bounding box center [614, 320] width 1219 height 1126
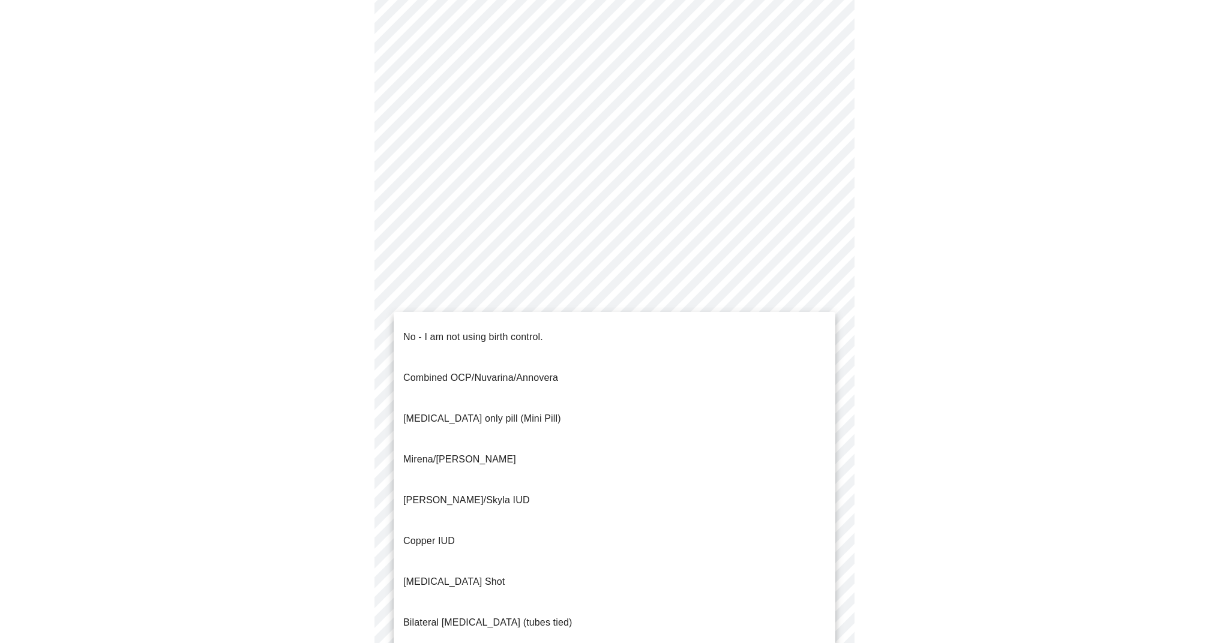
click at [568, 325] on li "No - I am not using birth control." at bounding box center [615, 337] width 442 height 41
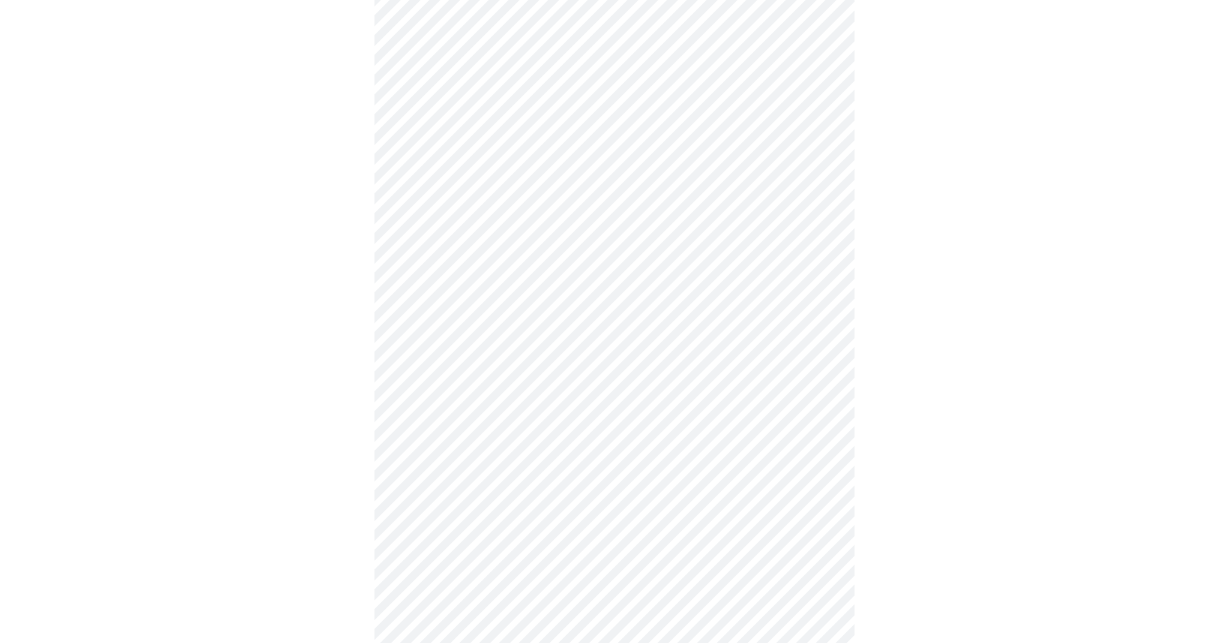
scroll to position [419, 0]
click at [517, 447] on body "MyMenopauseRx Appointments Messaging Labs Uploads Medications Community Refer a…" at bounding box center [614, 145] width 1219 height 1119
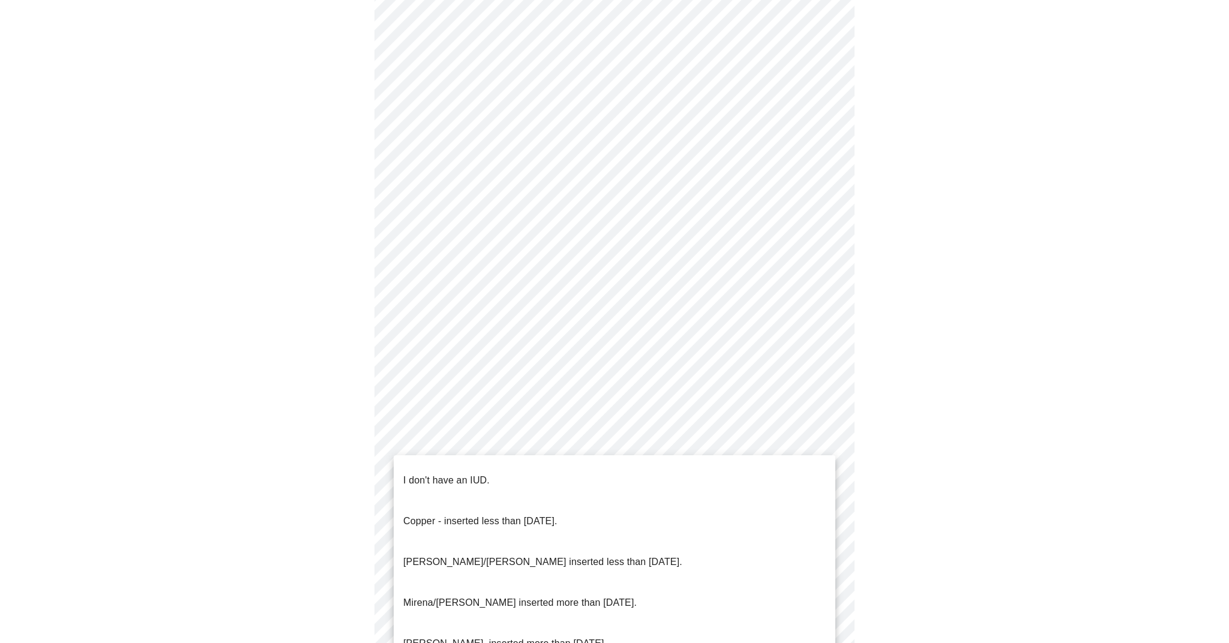
click at [468, 477] on p "I don't have an IUD." at bounding box center [446, 480] width 86 height 14
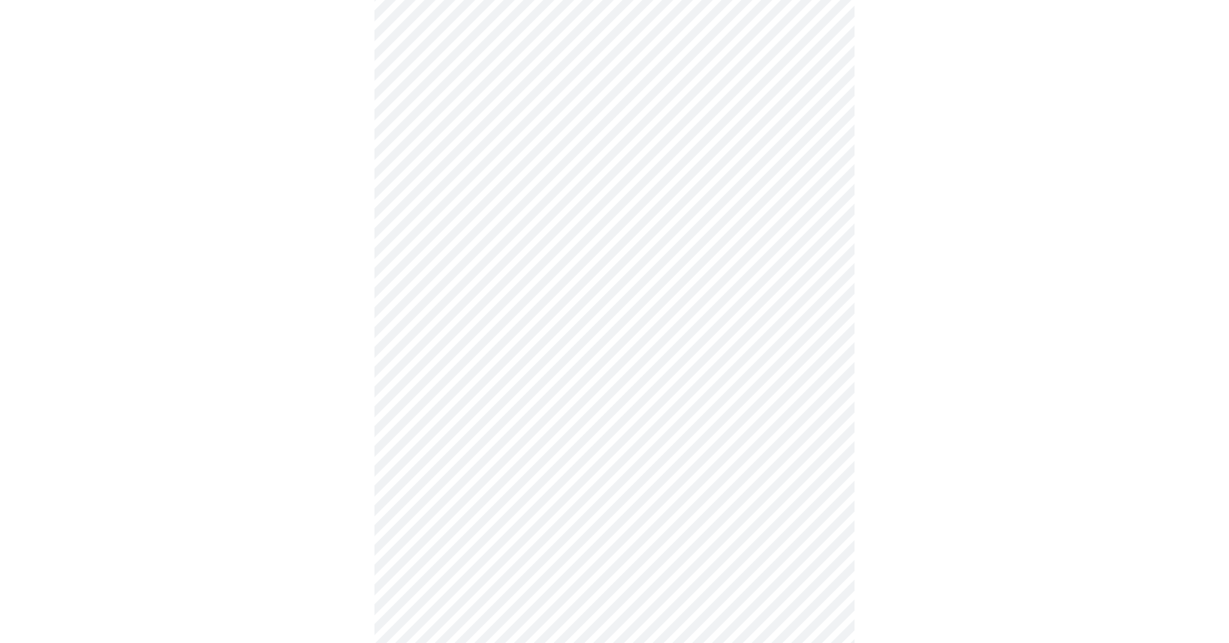
click at [547, 536] on body "MyMenopauseRx Appointments Messaging Labs Uploads Medications Community Refer a…" at bounding box center [614, 142] width 1219 height 1113
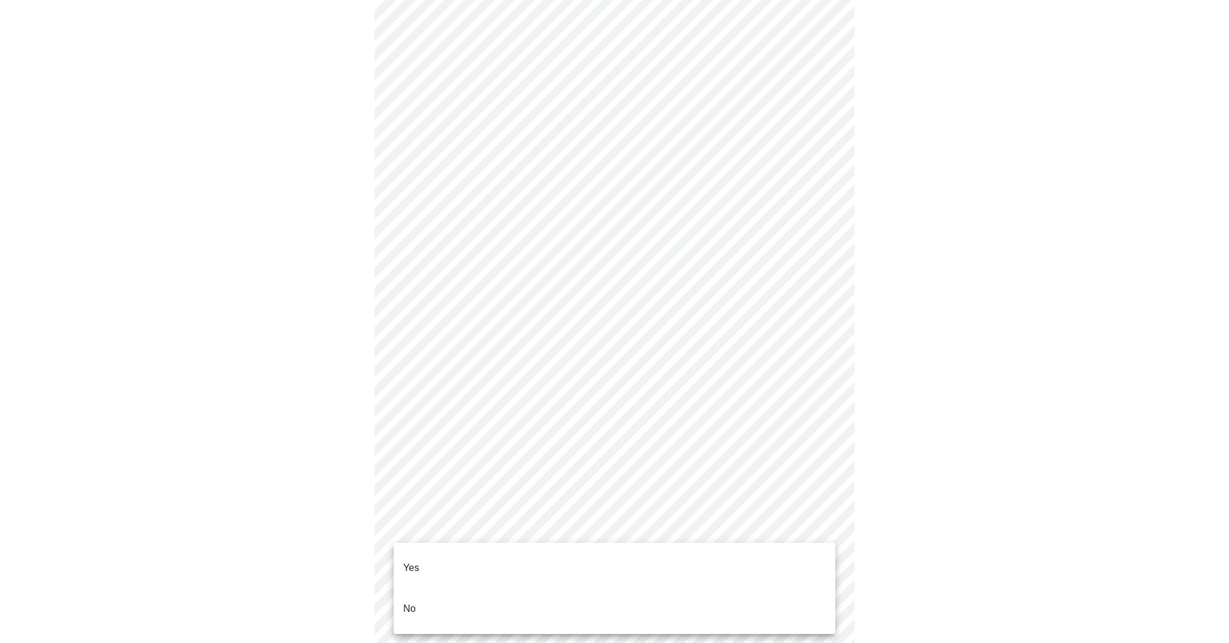
drag, startPoint x: 484, startPoint y: 560, endPoint x: 494, endPoint y: 564, distance: 10.5
click at [484, 560] on li "Yes" at bounding box center [615, 568] width 442 height 41
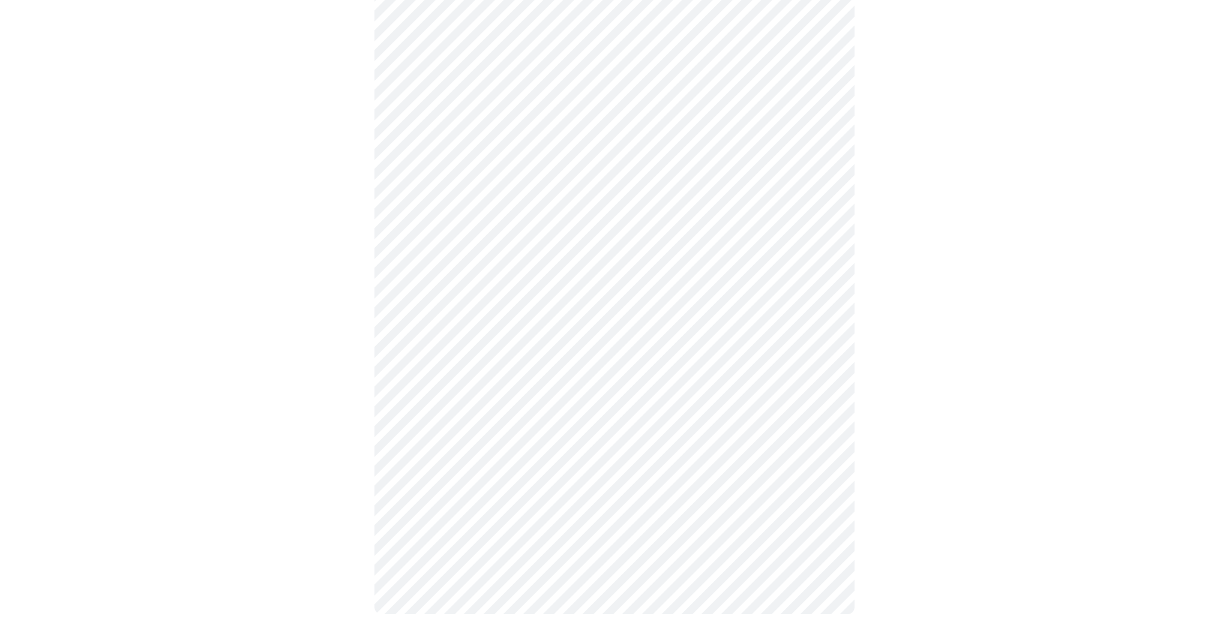
scroll to position [0, 0]
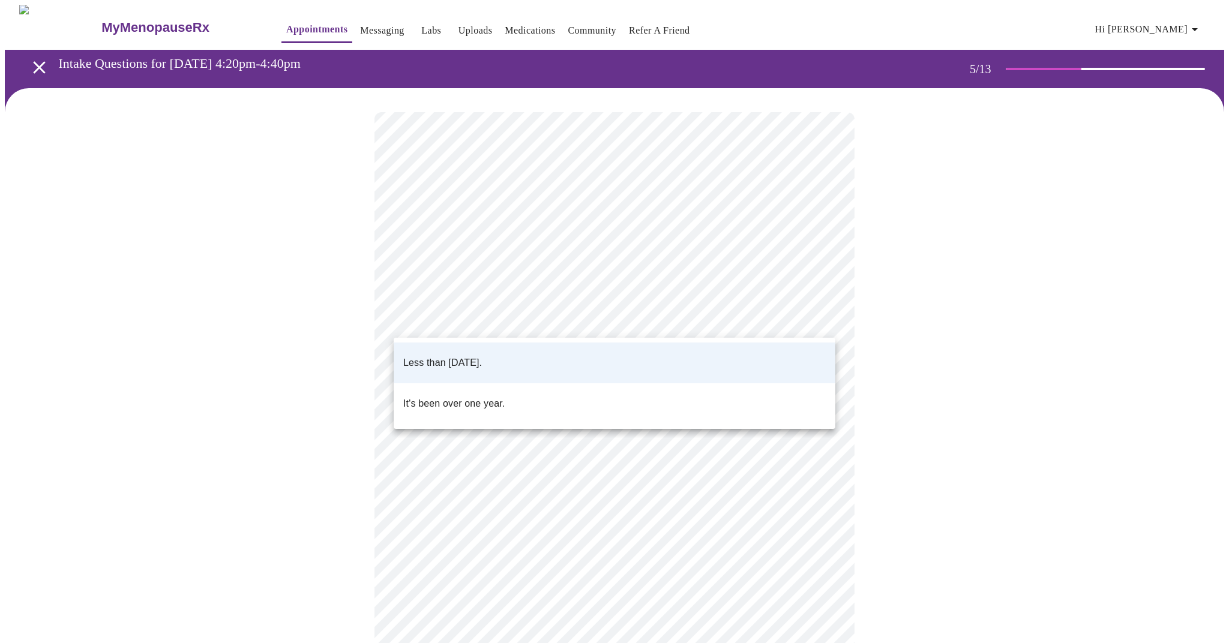
click at [491, 321] on body "MyMenopauseRx Appointments Messaging Labs Uploads Medications Community Refer a…" at bounding box center [614, 392] width 1219 height 775
click at [491, 321] on div at bounding box center [614, 321] width 1229 height 643
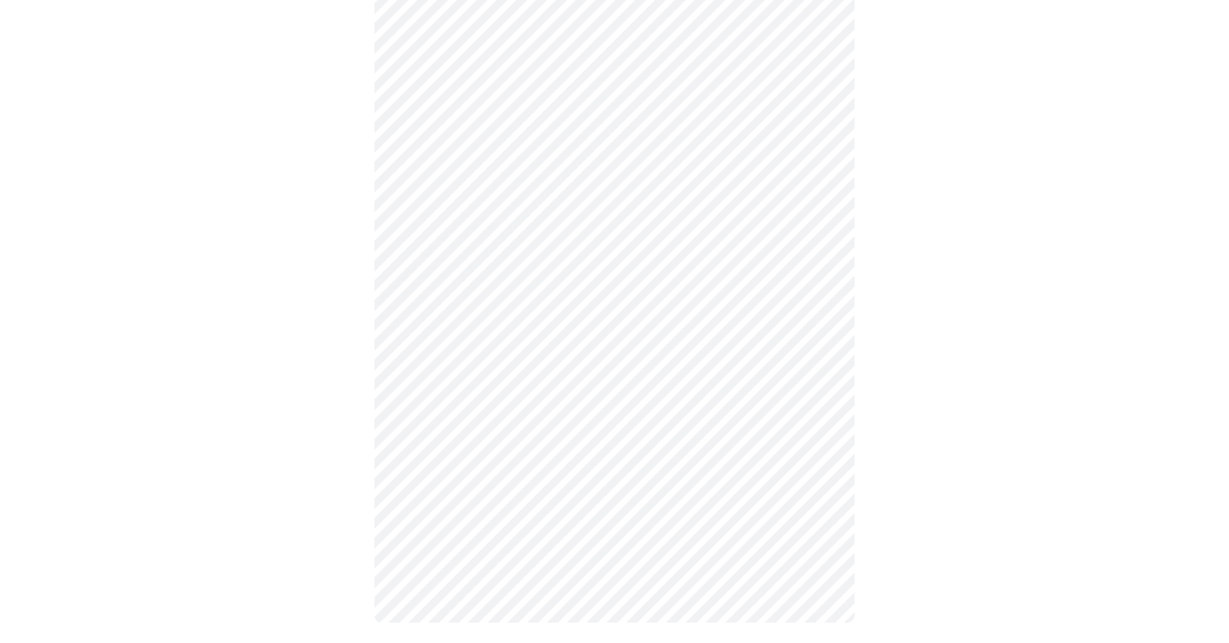
scroll to position [3176, 0]
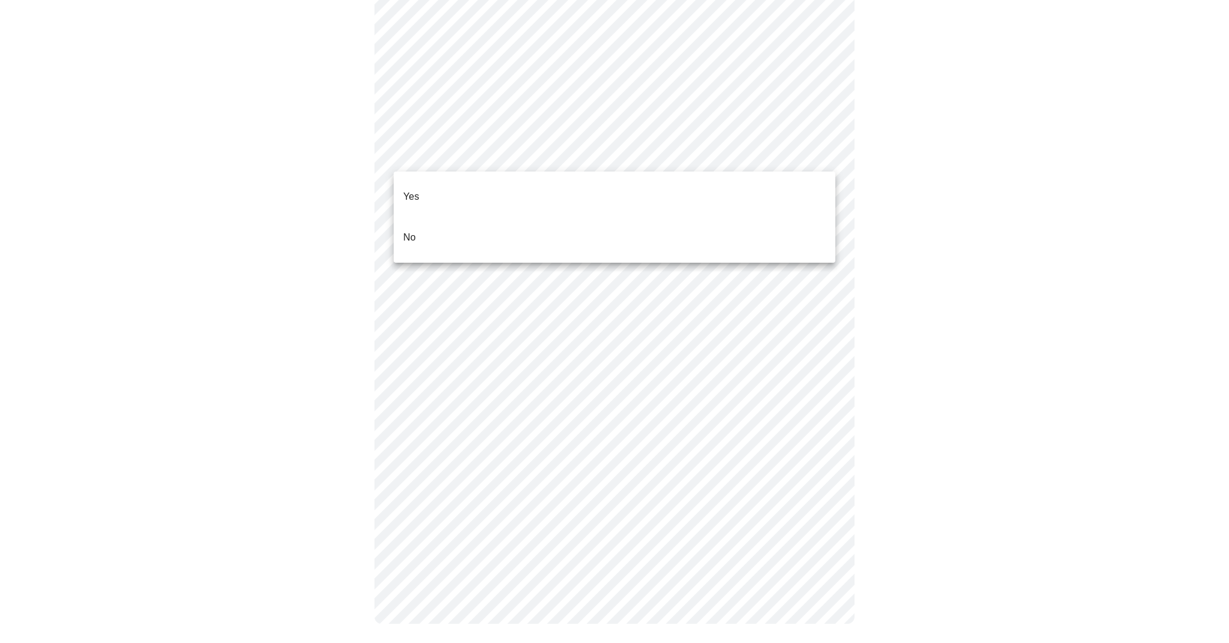
click at [415, 230] on p "No" at bounding box center [409, 237] width 13 height 14
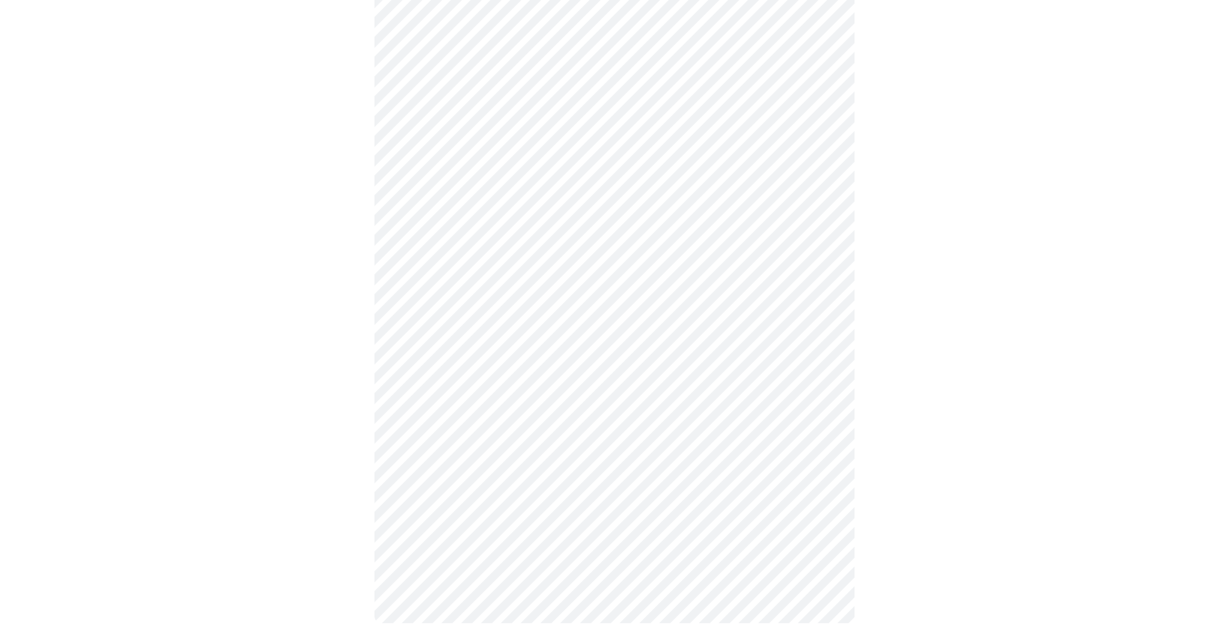
scroll to position [412, 0]
